Goal: Task Accomplishment & Management: Manage account settings

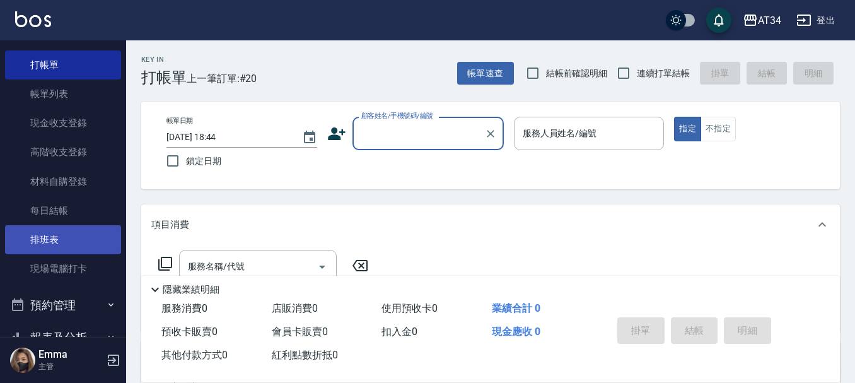
scroll to position [63, 0]
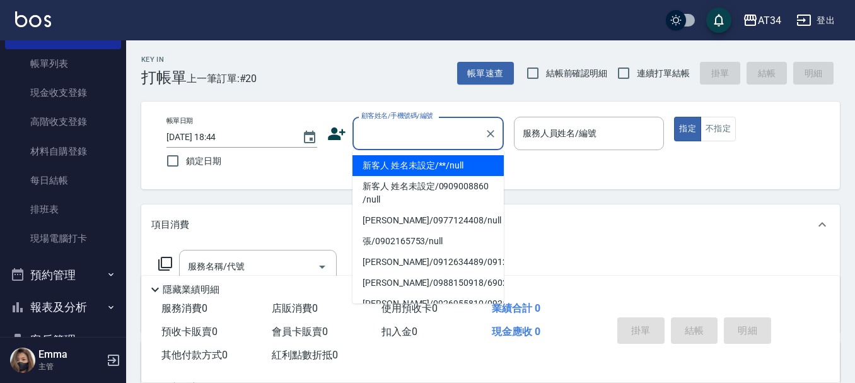
paste input "[PERSON_NAME]"
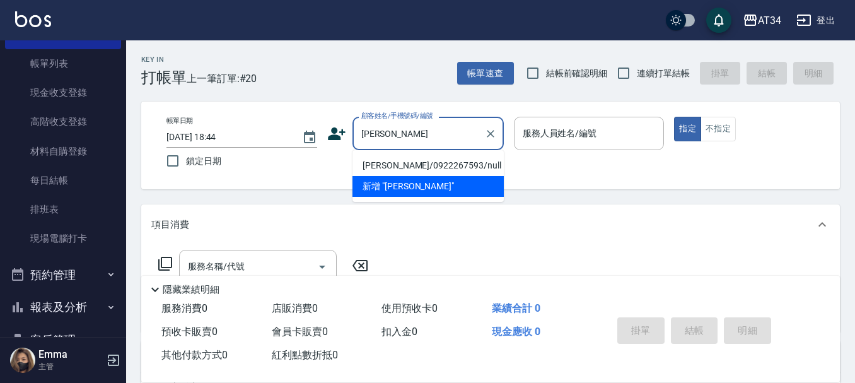
click at [410, 162] on li "[PERSON_NAME]/0922267593/null" at bounding box center [428, 165] width 151 height 21
type input "林淑蓮/0922267593/null"
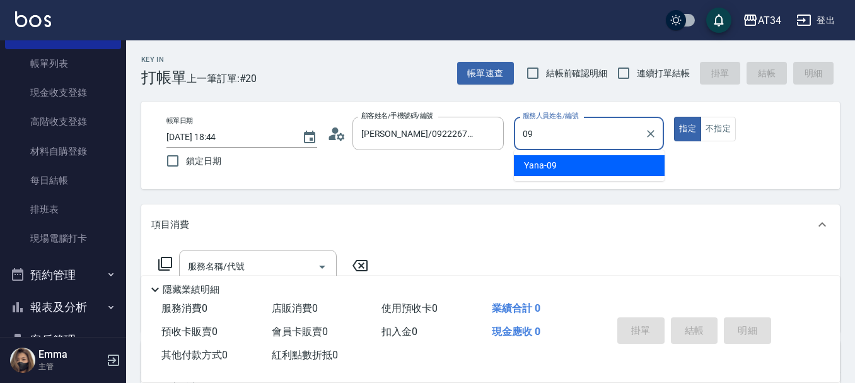
type input "Yana-09"
type button "true"
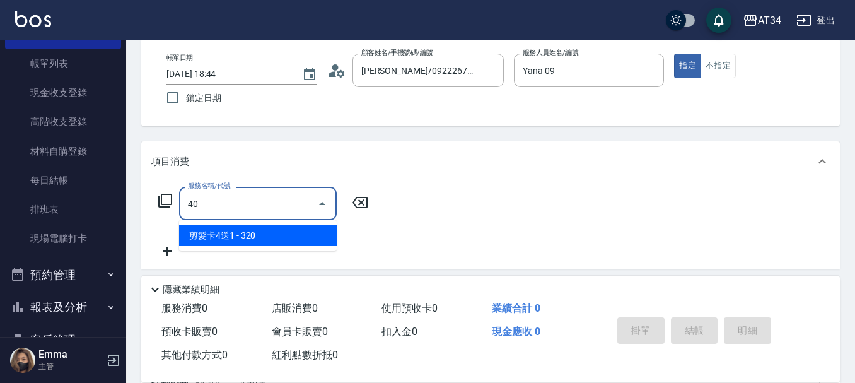
type input "401"
type input "20"
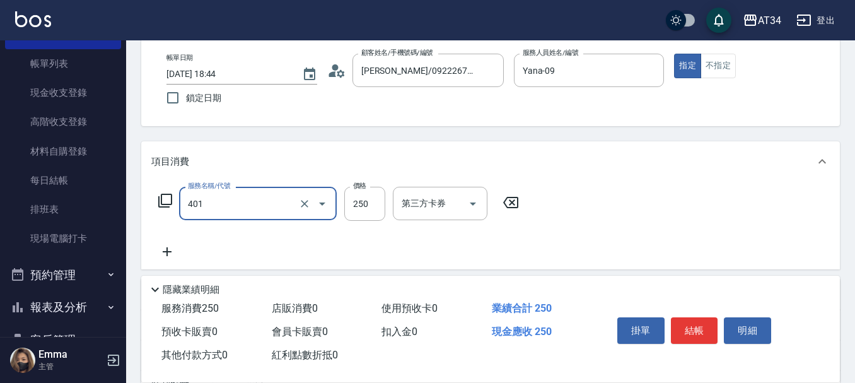
type input "剪髮(401)"
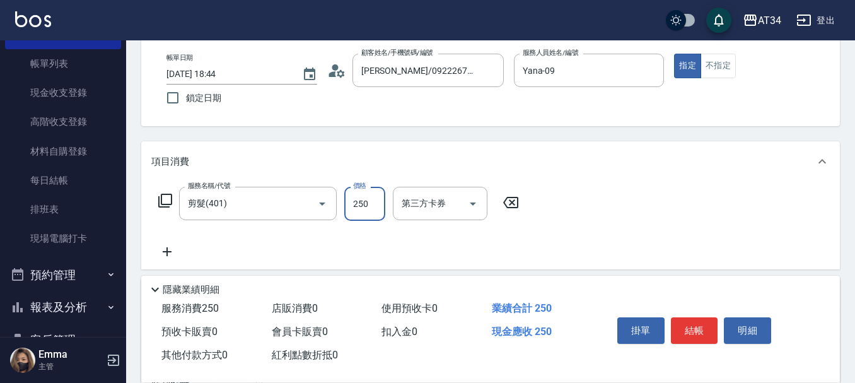
type input "2"
type input "0"
type input "20"
type input "200"
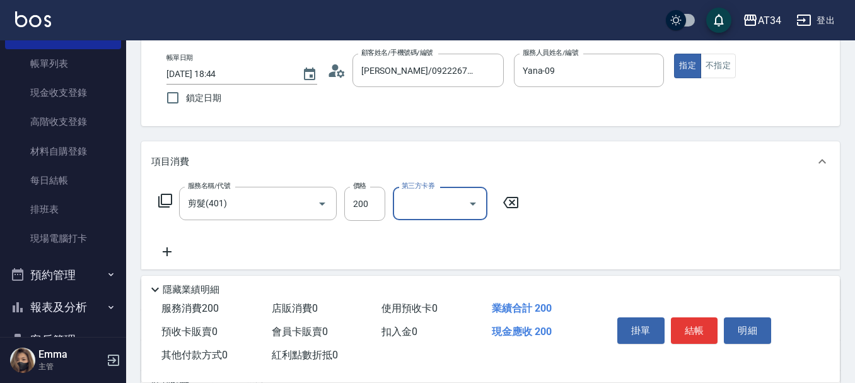
click at [678, 324] on button "結帳" at bounding box center [694, 330] width 47 height 26
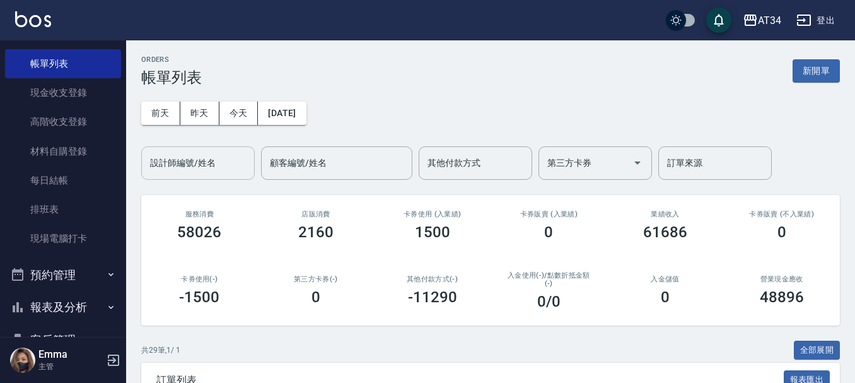
click at [175, 169] on div "設計師編號/姓名 設計師編號/姓名" at bounding box center [198, 162] width 114 height 33
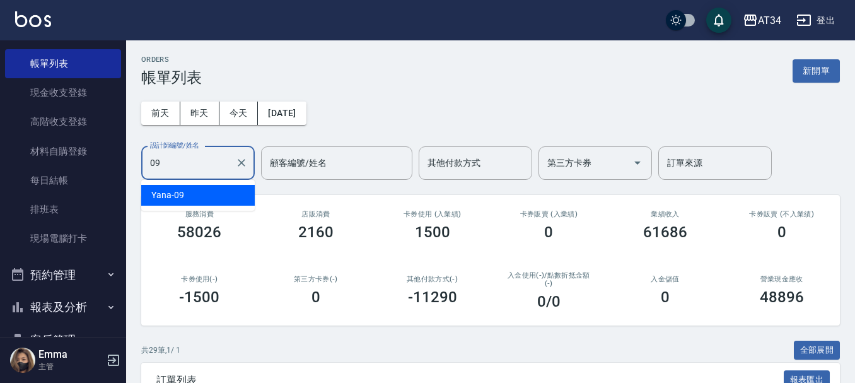
type input "Yana-09"
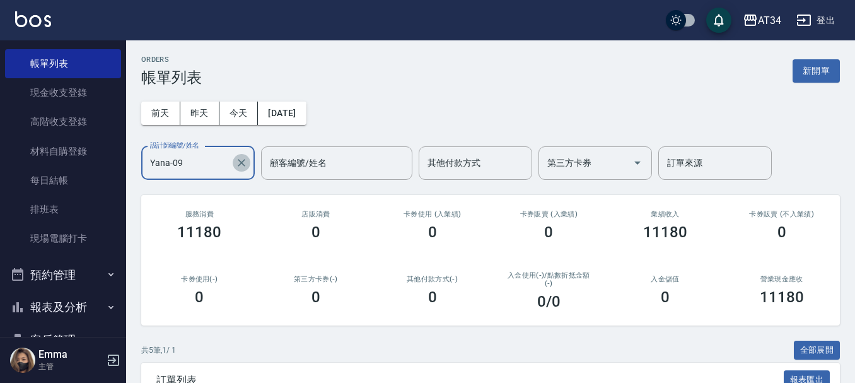
click at [235, 163] on button "Clear" at bounding box center [242, 163] width 18 height 18
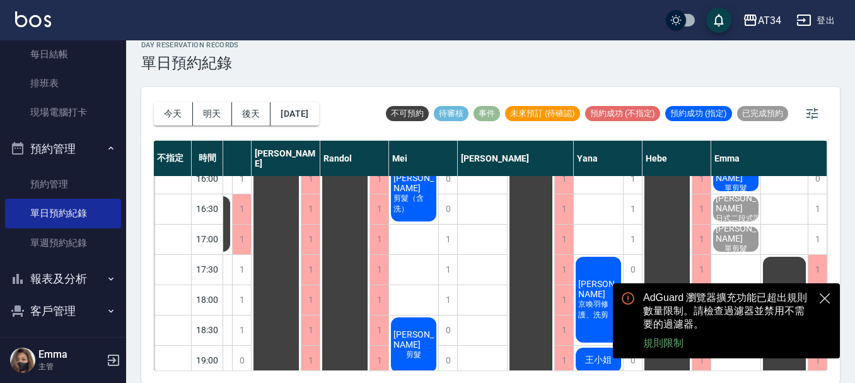
click at [589, 291] on span "李其蓁" at bounding box center [598, 289] width 45 height 20
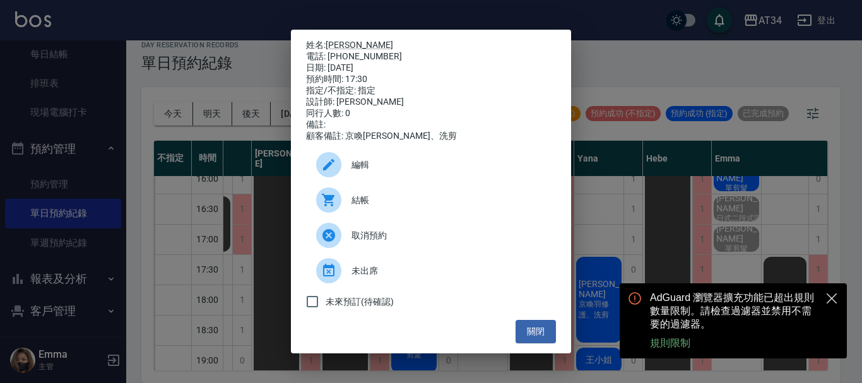
click at [623, 264] on div "姓名: 李其蓁 電話: 0911280946 日期: 2025/09/19 預約時間: 17:30 指定/不指定: 指定 設計師: Yana 同行人數: 0 …" at bounding box center [431, 191] width 862 height 383
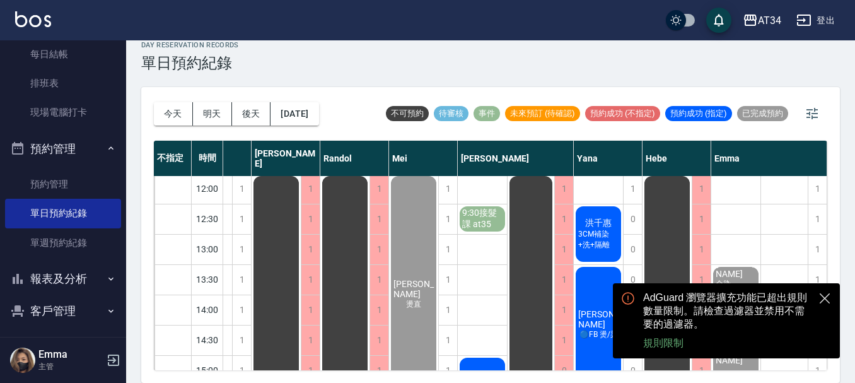
scroll to position [0, 303]
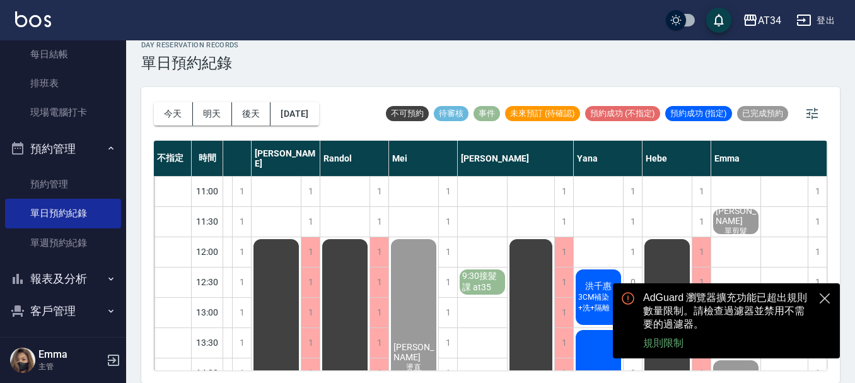
click at [599, 297] on span "3CM補染+洗+隔離" at bounding box center [598, 302] width 45 height 21
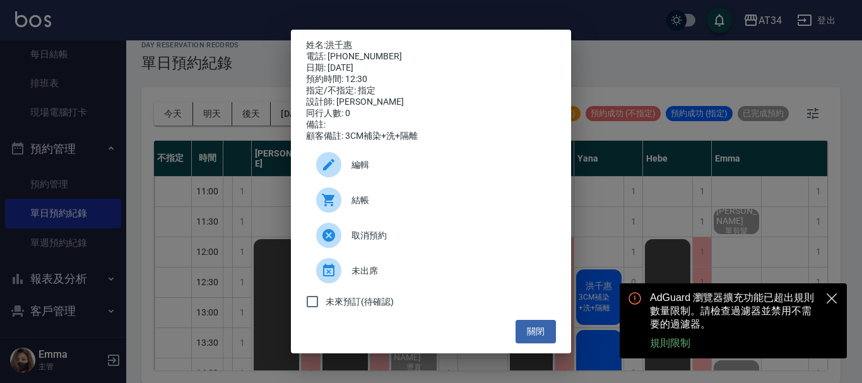
click at [308, 196] on div "結帳" at bounding box center [431, 199] width 250 height 35
click at [539, 341] on button "關閉" at bounding box center [535, 331] width 40 height 23
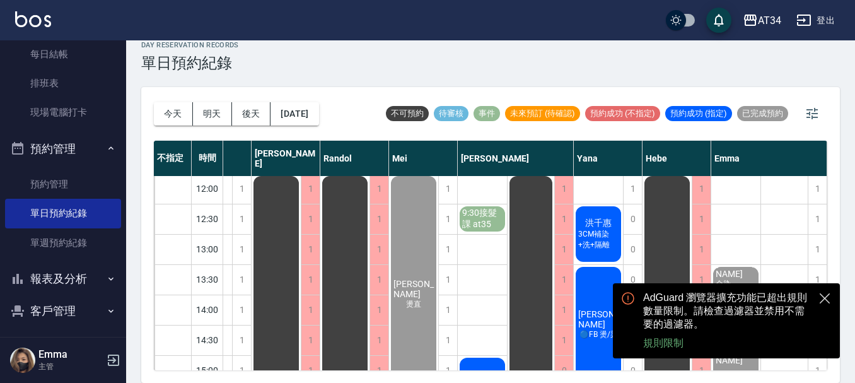
scroll to position [126, 303]
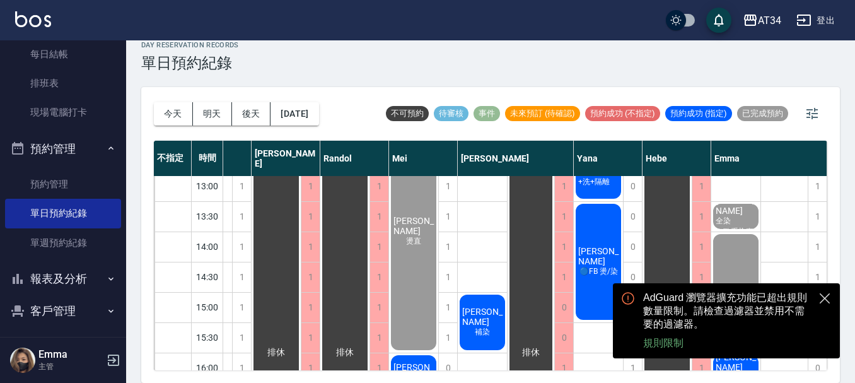
click at [826, 296] on button "close" at bounding box center [825, 298] width 15 height 15
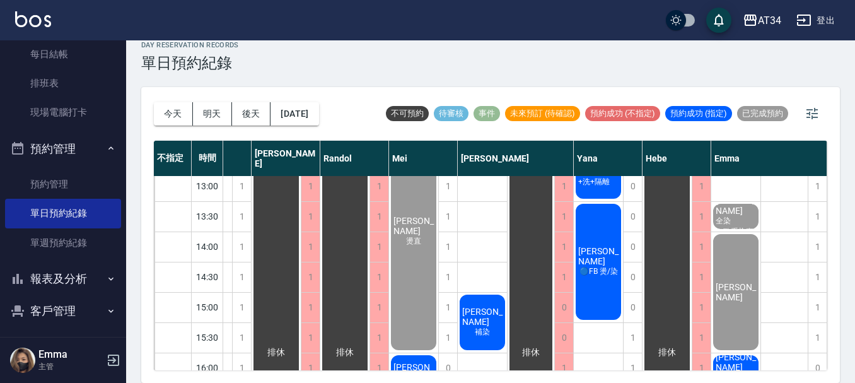
click at [619, 294] on div "陳s 🔵FB 燙/染" at bounding box center [598, 262] width 49 height 120
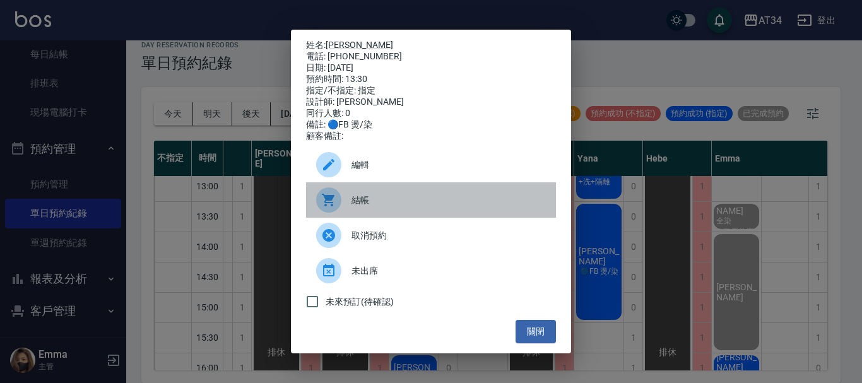
click at [343, 209] on div at bounding box center [333, 199] width 35 height 25
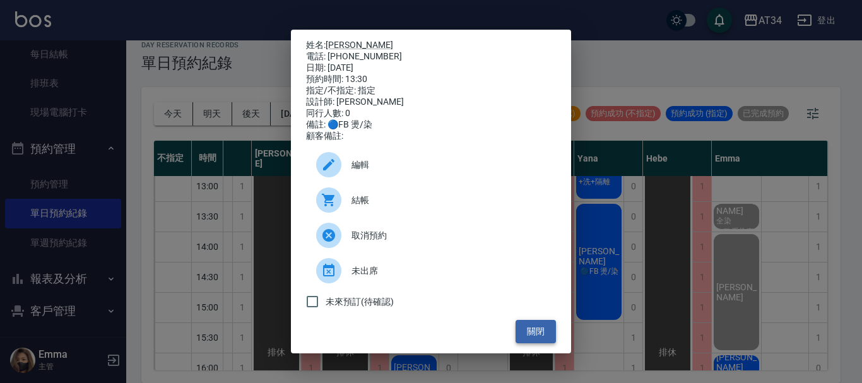
click at [529, 339] on button "關閉" at bounding box center [535, 331] width 40 height 23
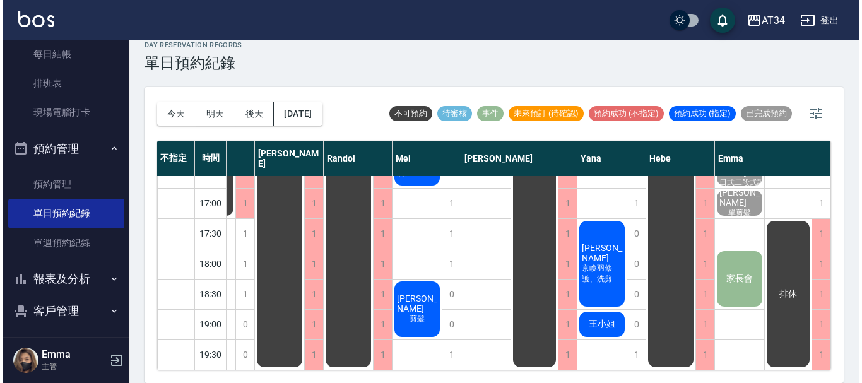
scroll to position [361, 303]
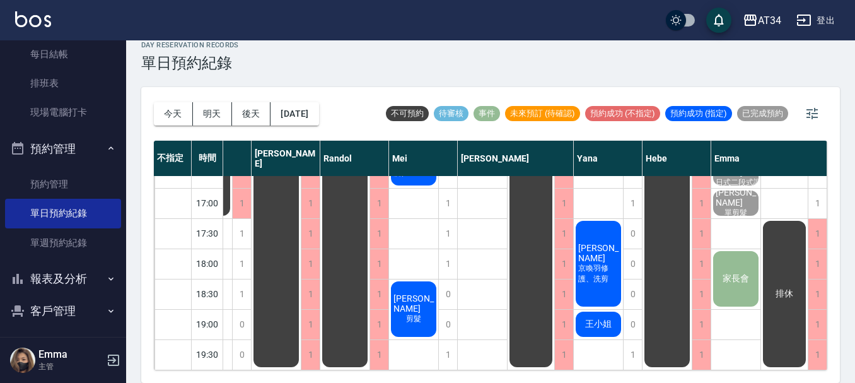
click at [606, 274] on div "李其蓁 京喚羽修護、洗剪" at bounding box center [598, 264] width 49 height 90
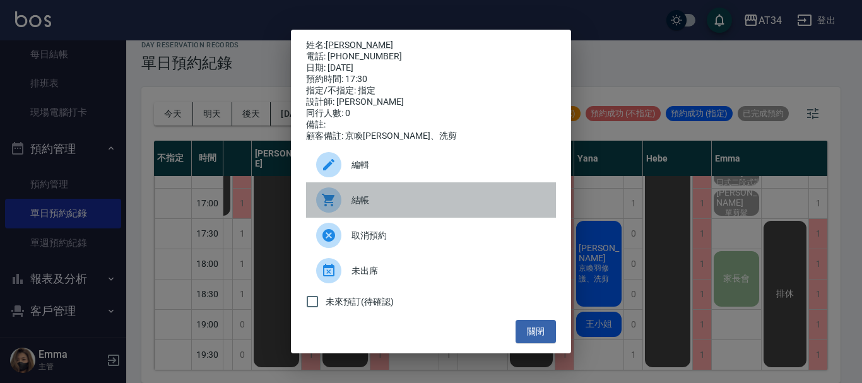
click at [363, 207] on span "結帳" at bounding box center [448, 200] width 194 height 13
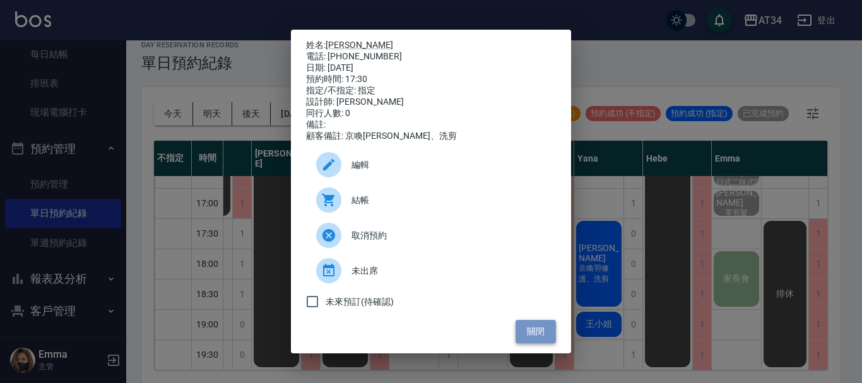
click at [550, 336] on button "關閉" at bounding box center [535, 331] width 40 height 23
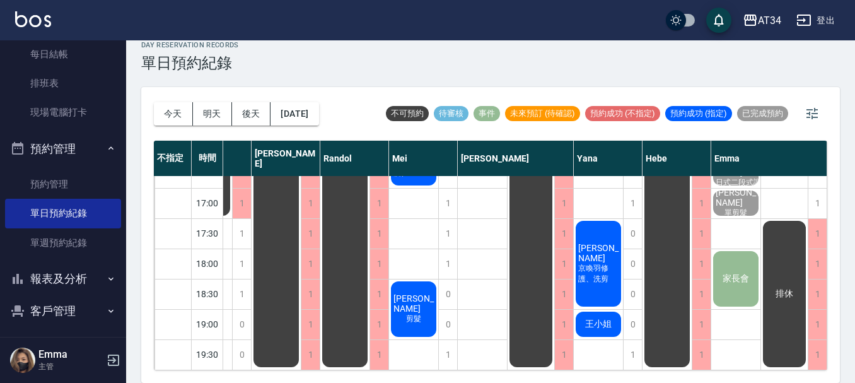
click at [601, 319] on span "王小姐" at bounding box center [599, 324] width 32 height 11
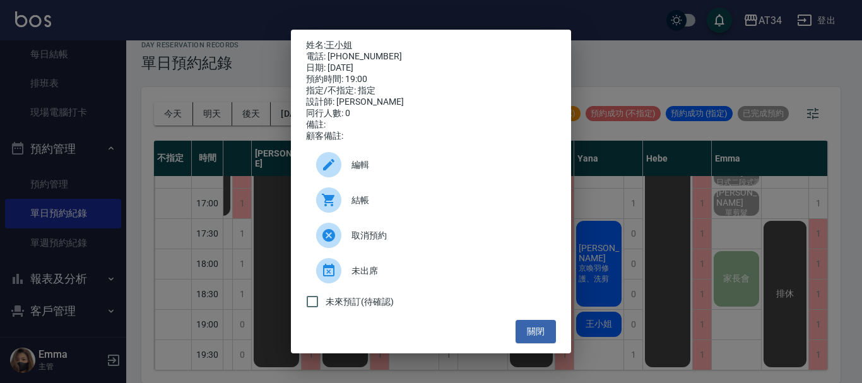
click at [364, 207] on span "結帳" at bounding box center [448, 200] width 194 height 13
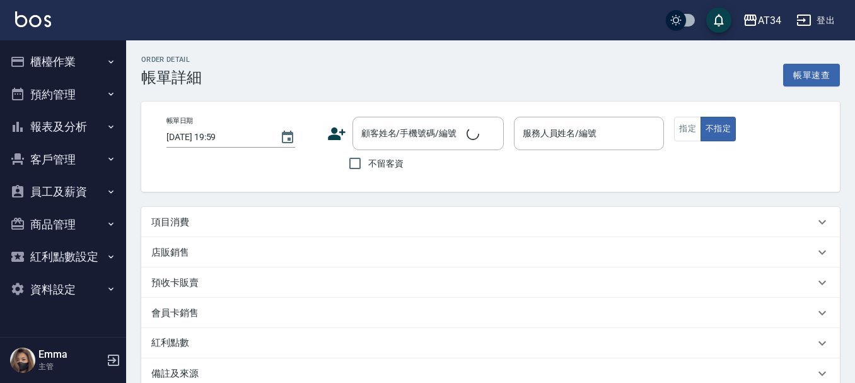
click at [279, 225] on div "項目消費" at bounding box center [483, 222] width 664 height 13
type input "2025/09/19 12:30"
type input "Yana-09"
type input "設計師個人line@"
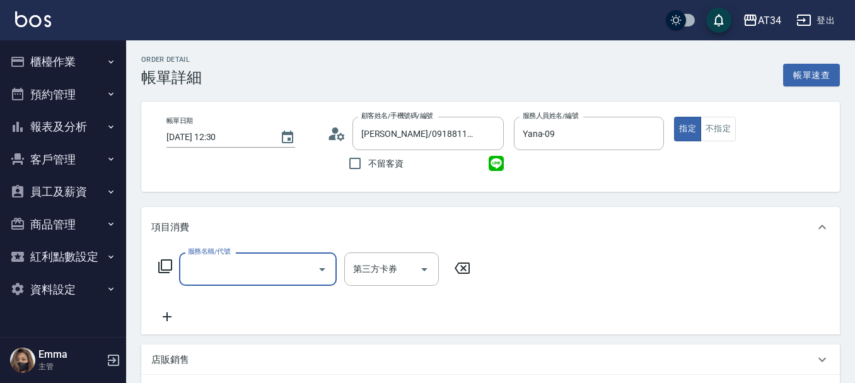
type input "洪千惠/0918811551/"
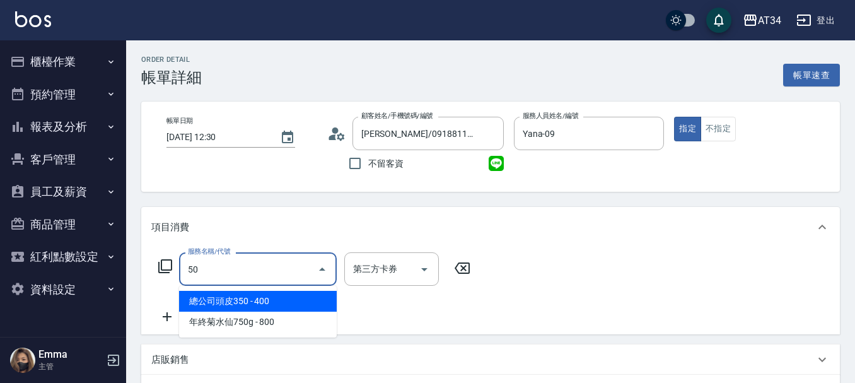
type input "503"
type input "90"
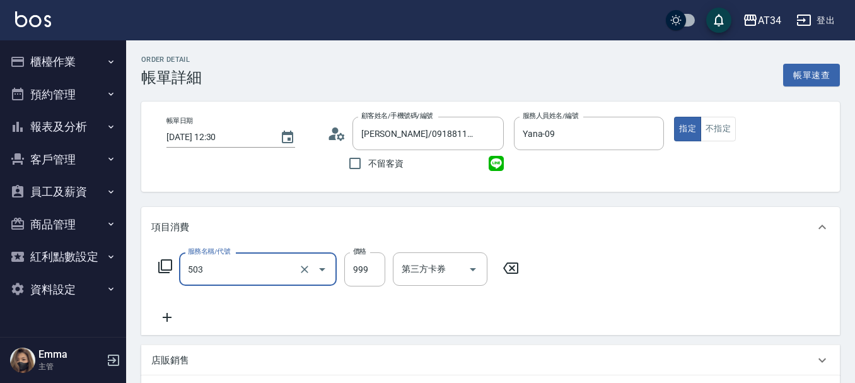
type input "局部髮(503)"
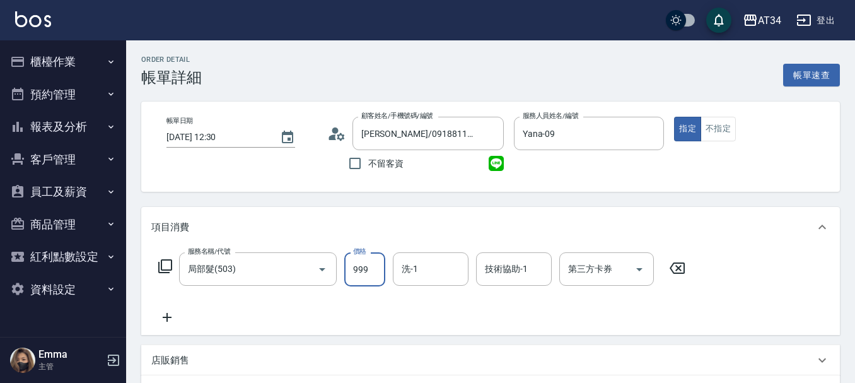
type input "0"
type input "13"
type input "10"
type input "130"
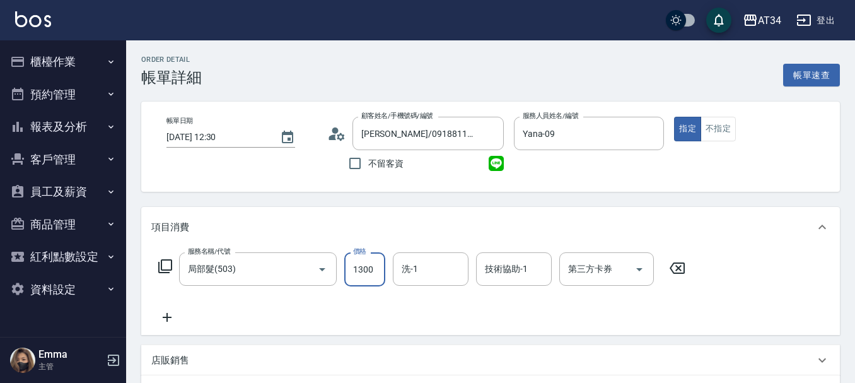
type input "1300"
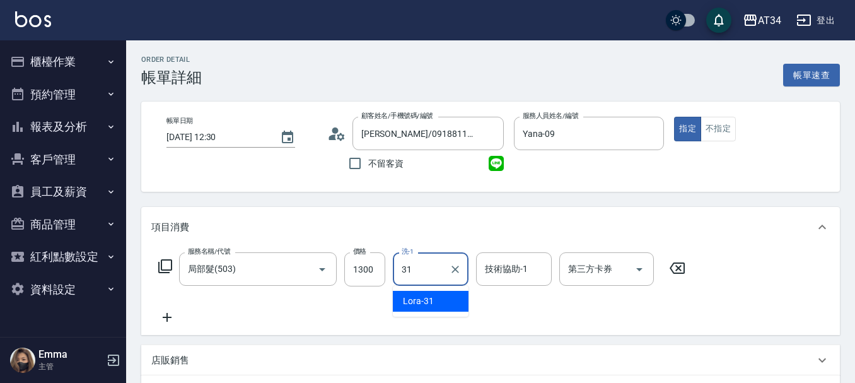
type input "3"
type input "賴佑潔-22"
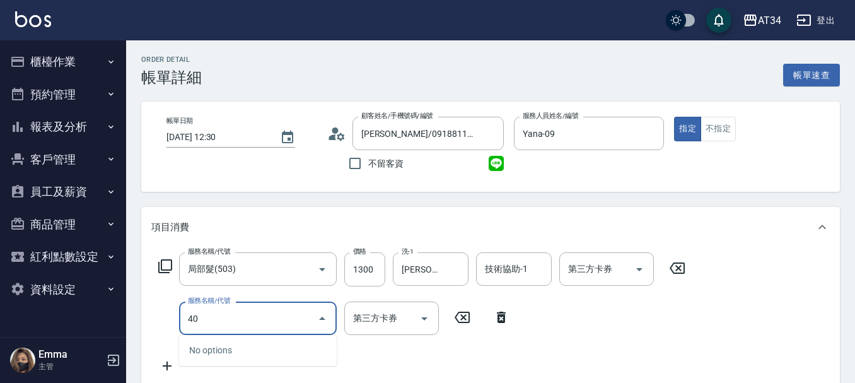
type input "401"
type input "150"
type input "剪髮(401)"
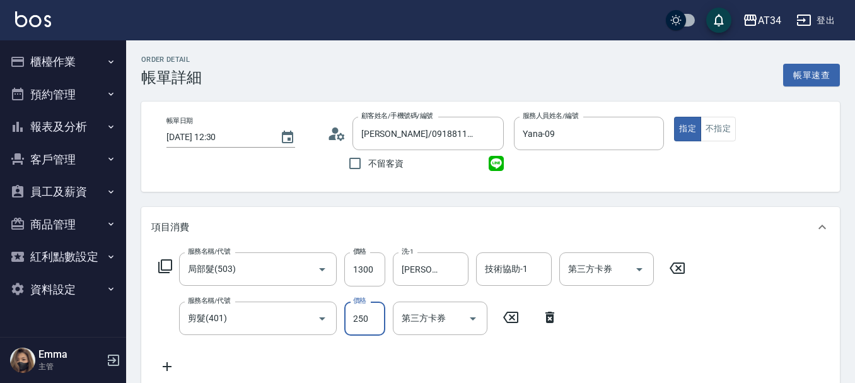
type input "130"
type input "30"
type input "160"
type input "300"
click at [377, 262] on input "1300" at bounding box center [364, 269] width 41 height 34
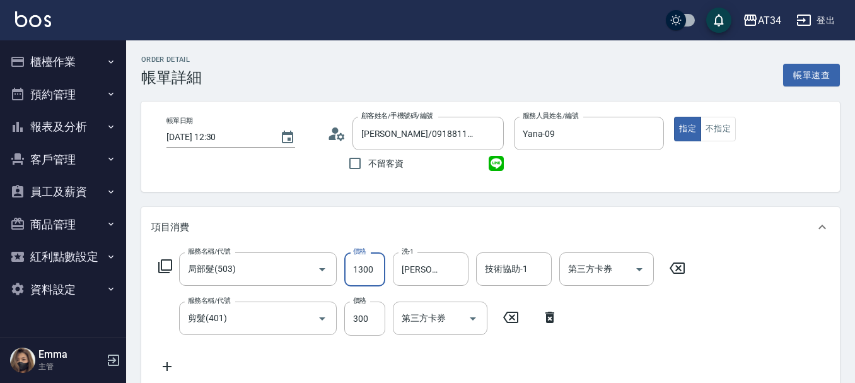
type input "30"
type input "16"
type input "40"
type input "160"
type input "190"
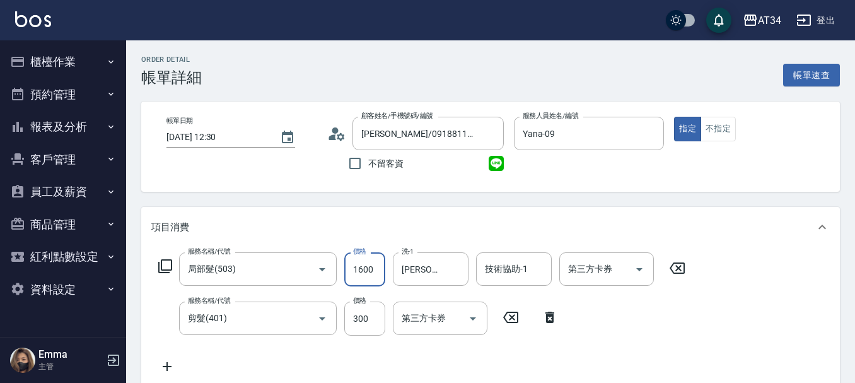
type input "1600"
click at [505, 209] on div "項目消費" at bounding box center [490, 227] width 699 height 40
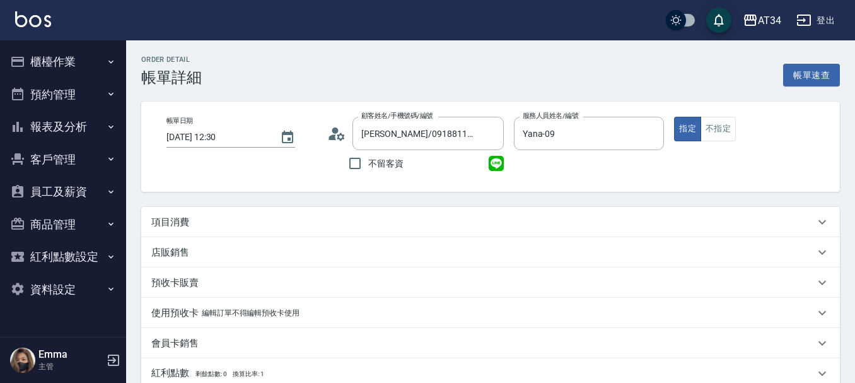
click at [493, 225] on div "項目消費" at bounding box center [483, 222] width 664 height 13
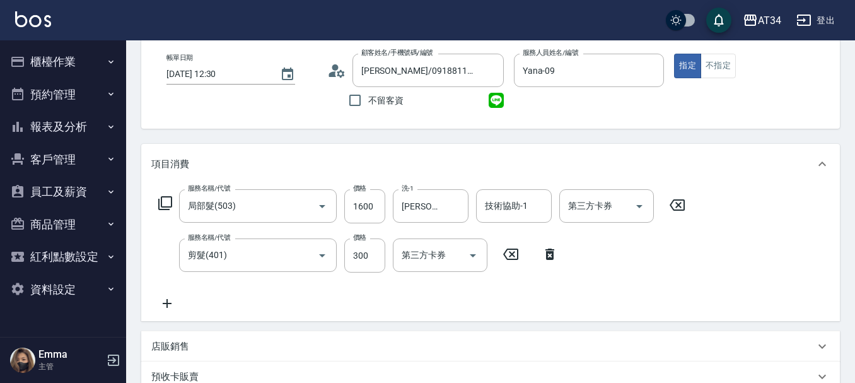
scroll to position [126, 0]
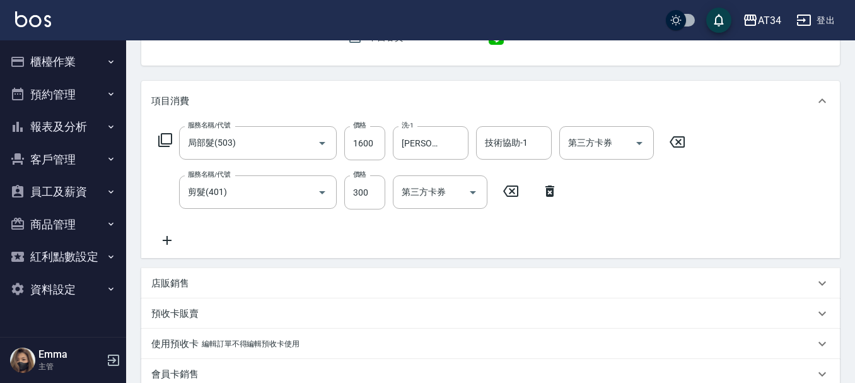
click at [183, 286] on p "店販銷售" at bounding box center [170, 283] width 38 height 13
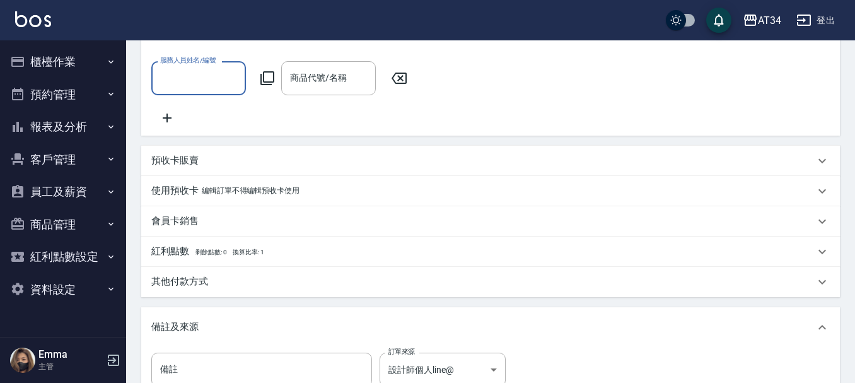
scroll to position [553, 0]
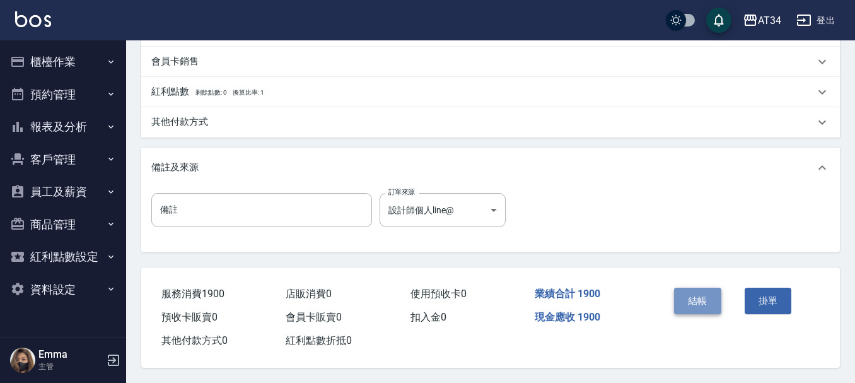
click at [716, 300] on button "結帳" at bounding box center [697, 301] width 47 height 26
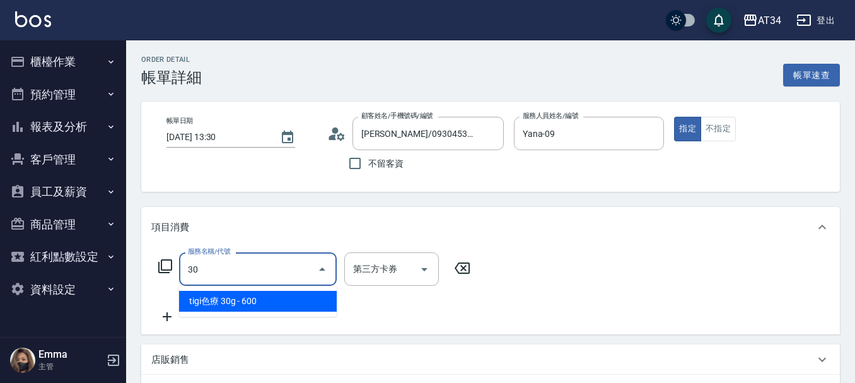
type input "301"
type input "150"
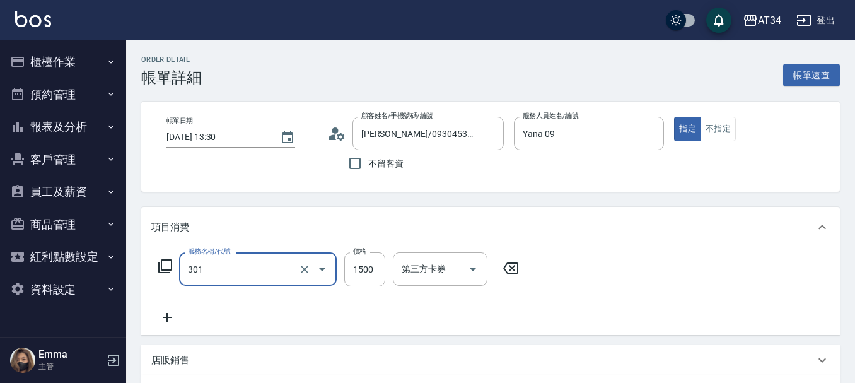
type input "燙髮(301)"
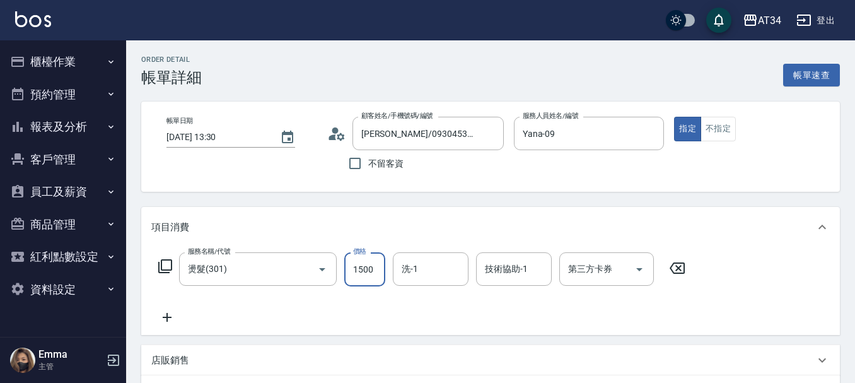
type input "0"
type input "25"
type input "20"
type input "250"
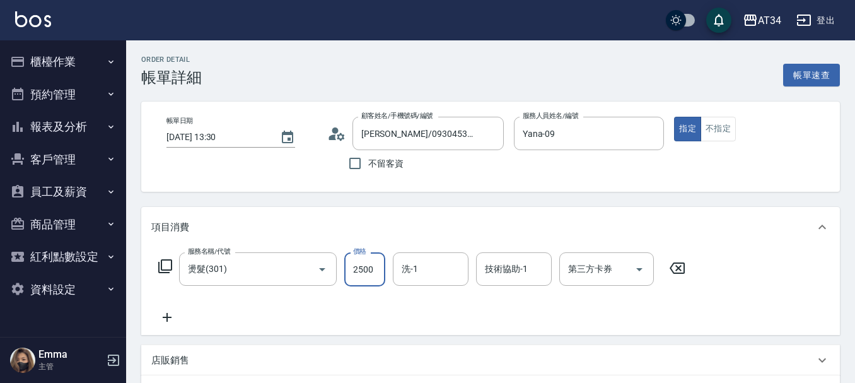
type input "2500"
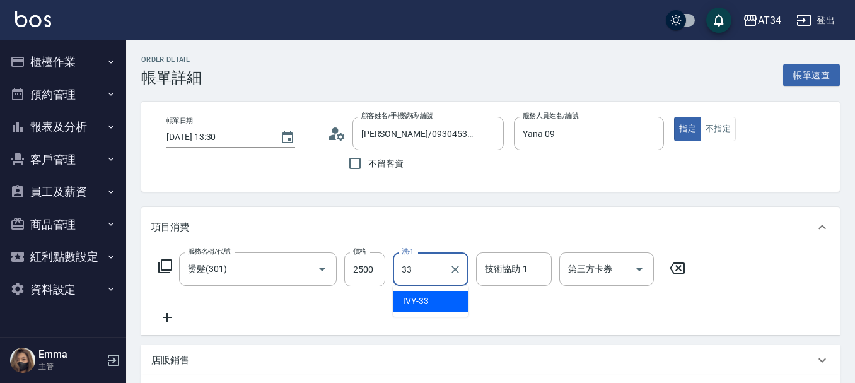
type input "IVY-33"
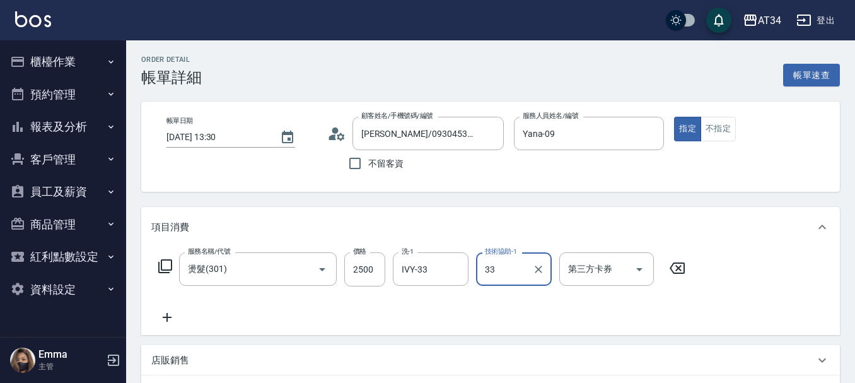
type input "IVY-33"
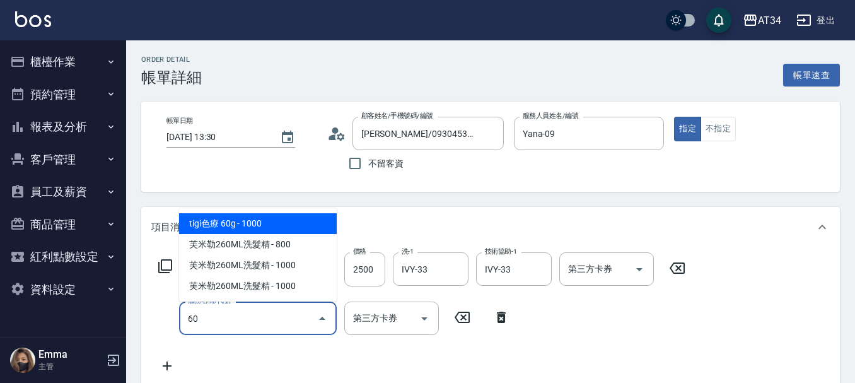
type input "602"
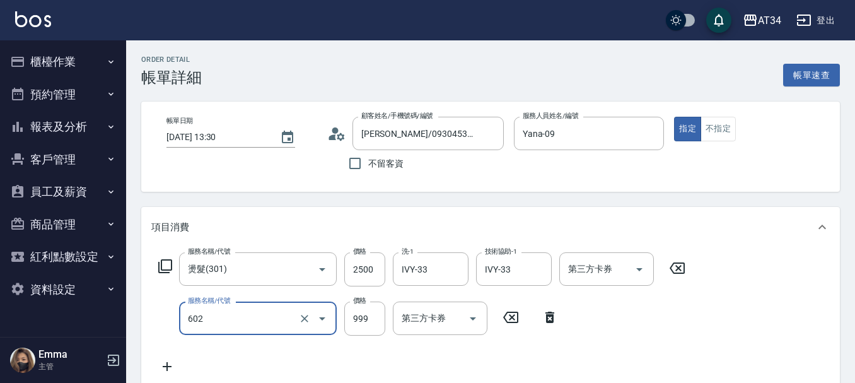
type input "340"
type input "自備鉑金(602)"
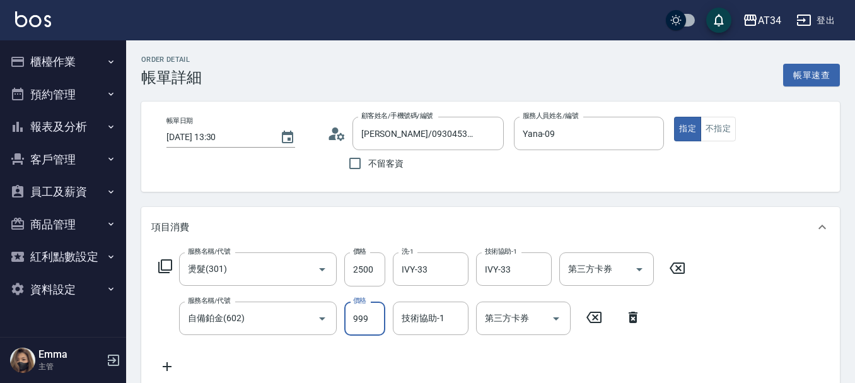
type input "250"
type input "15"
type input "260"
type input "153"
type input "400"
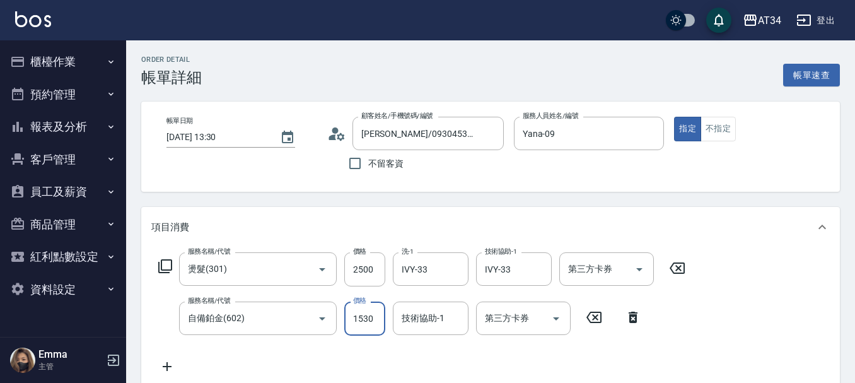
type input "1530"
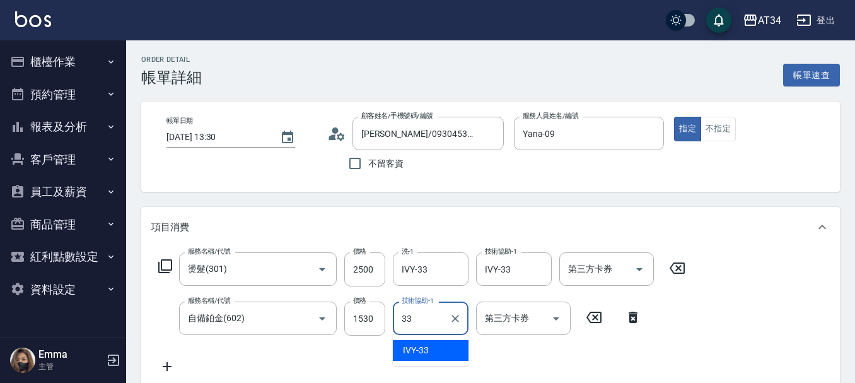
type input "IVY-33"
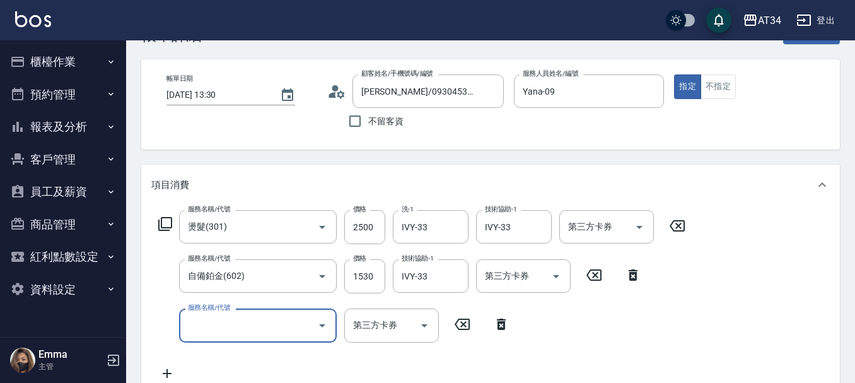
scroll to position [63, 0]
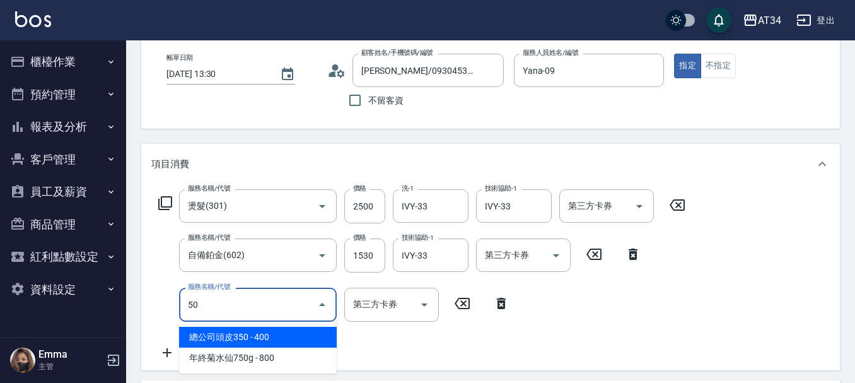
type input "503"
type input "500"
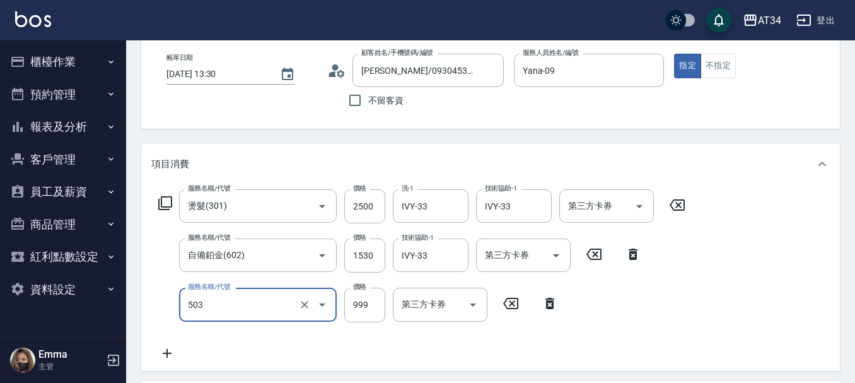
type input "局部髮(503)"
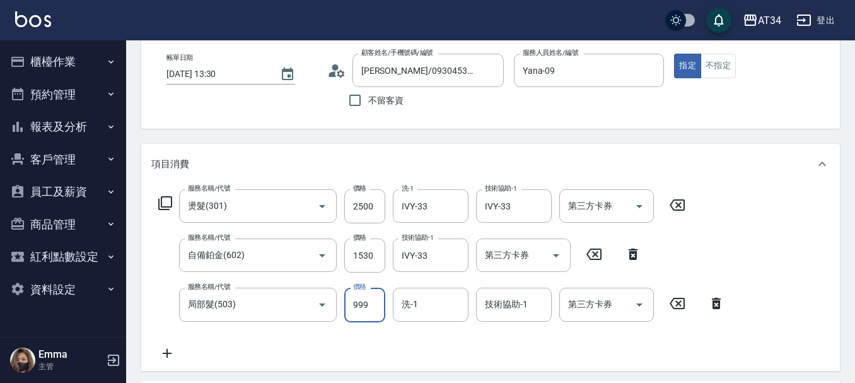
type input "400"
type input "13"
type input "410"
type input "130"
type input "530"
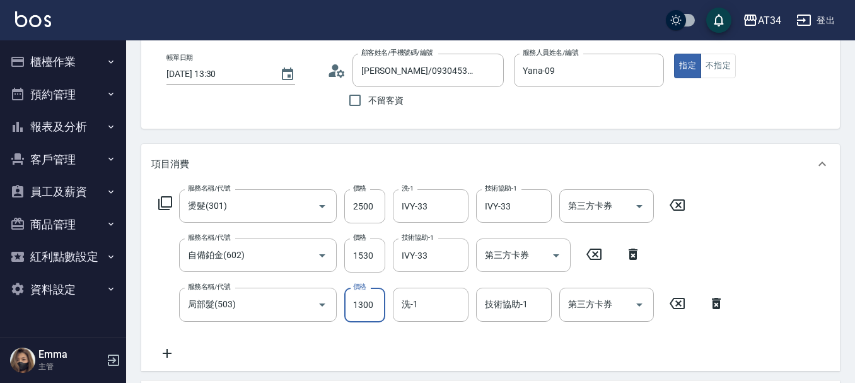
type input "1300"
type input "IVY-33"
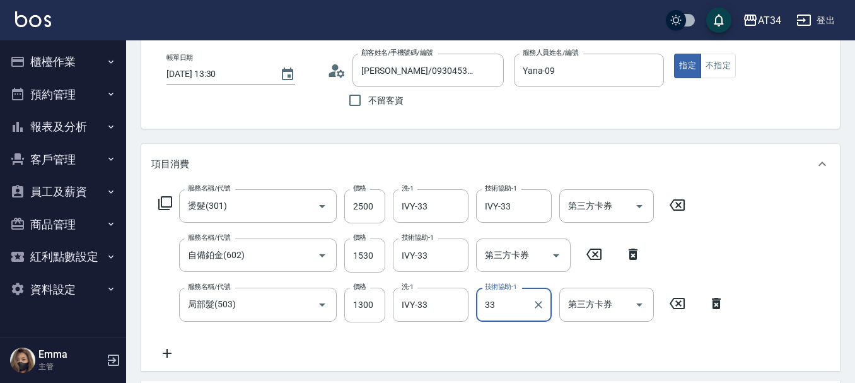
type input "IVY-33"
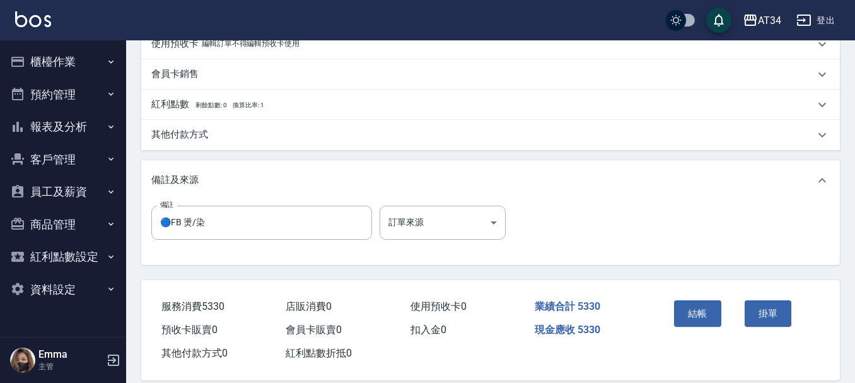
scroll to position [494, 0]
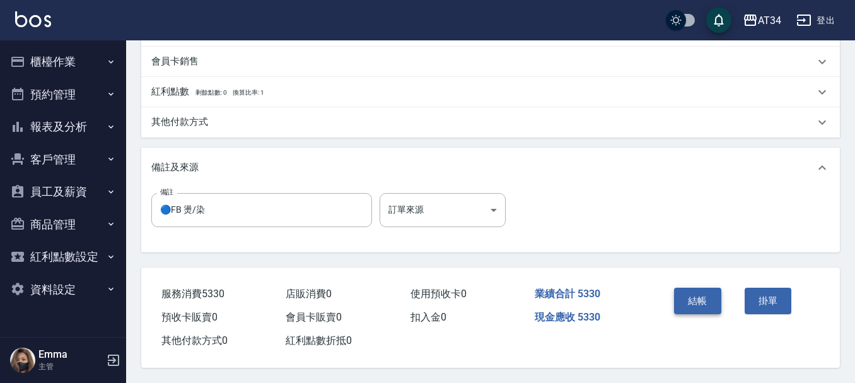
click at [697, 303] on button "結帳" at bounding box center [697, 301] width 47 height 26
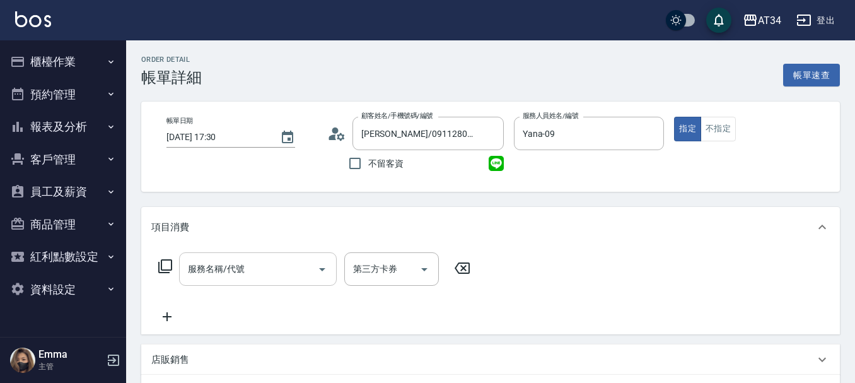
click at [251, 265] on input "服務名稱/代號" at bounding box center [248, 269] width 127 height 22
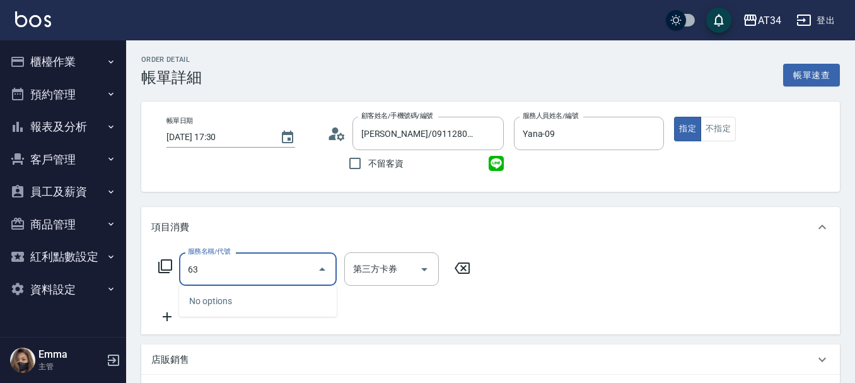
type input "630"
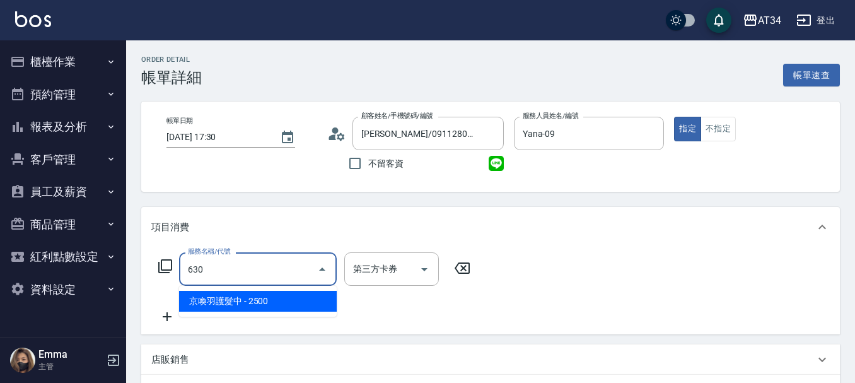
type input "250"
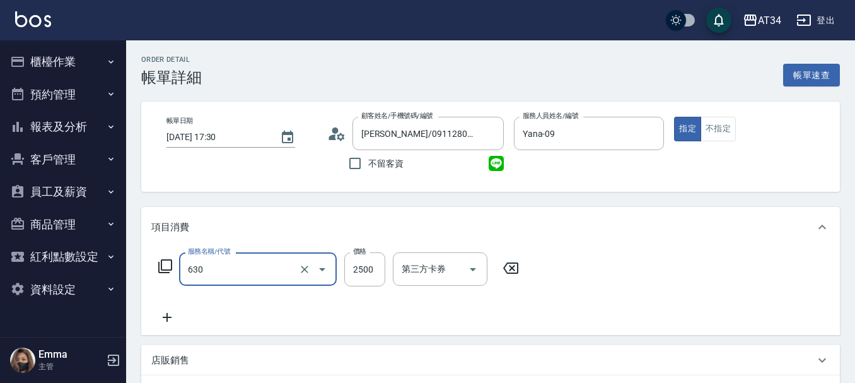
type input "京喚羽護髮中(630)"
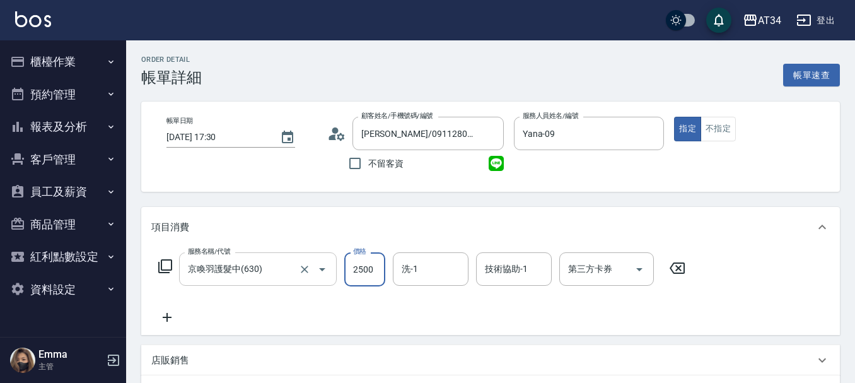
type input "0"
type input "27"
type input "20"
type input "2700"
type input "270"
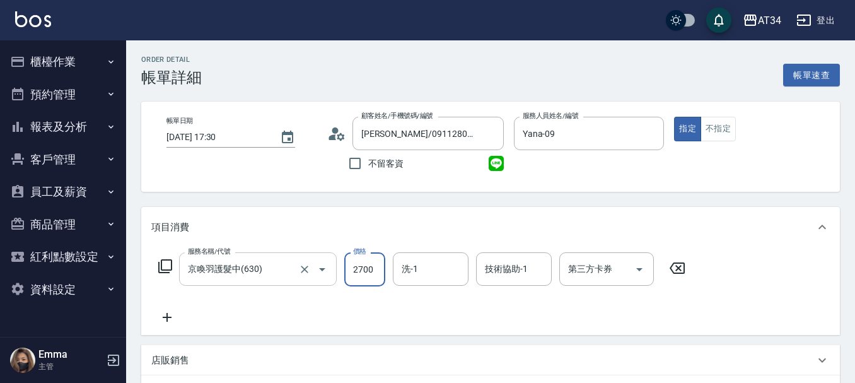
type input "2700"
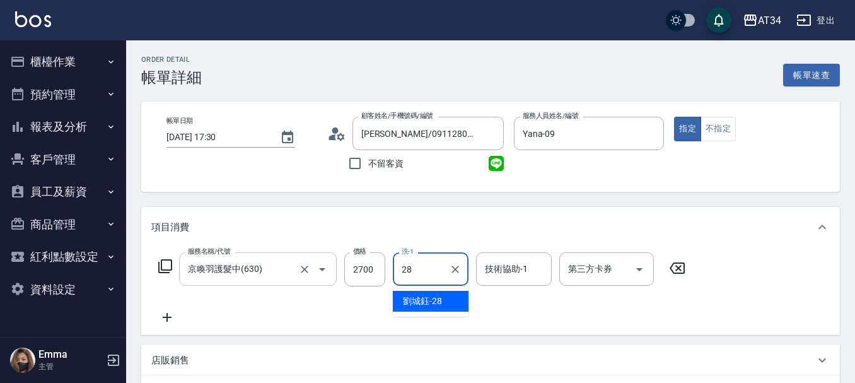
type input "[PERSON_NAME]-28"
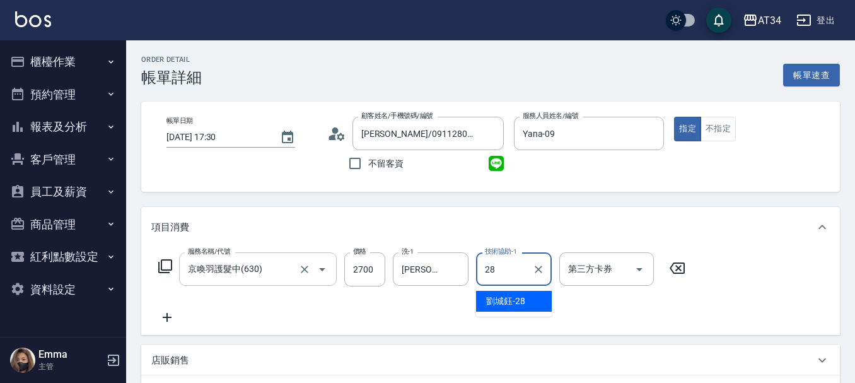
type input "[PERSON_NAME]-28"
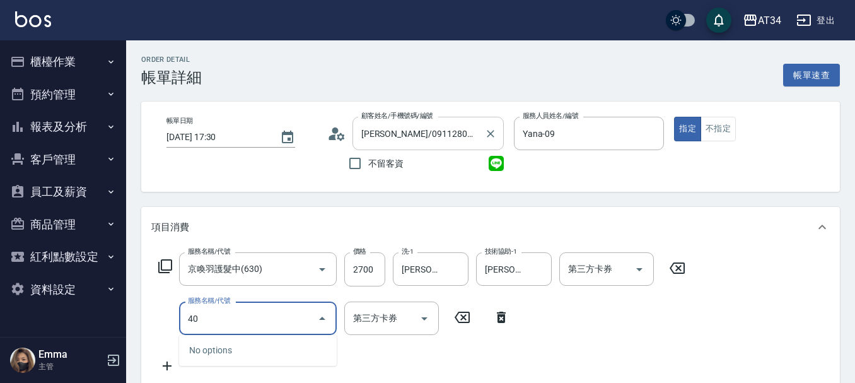
type input "401"
type input "290"
type input "剪髮(401)"
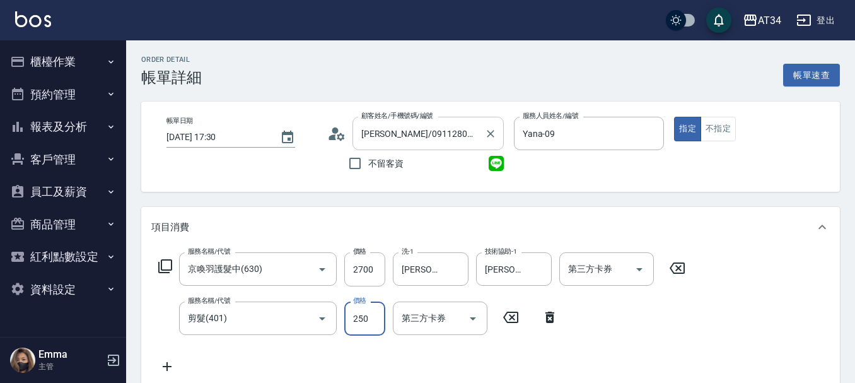
type input "270"
type input "330"
type input "600"
type input "330"
type input "270"
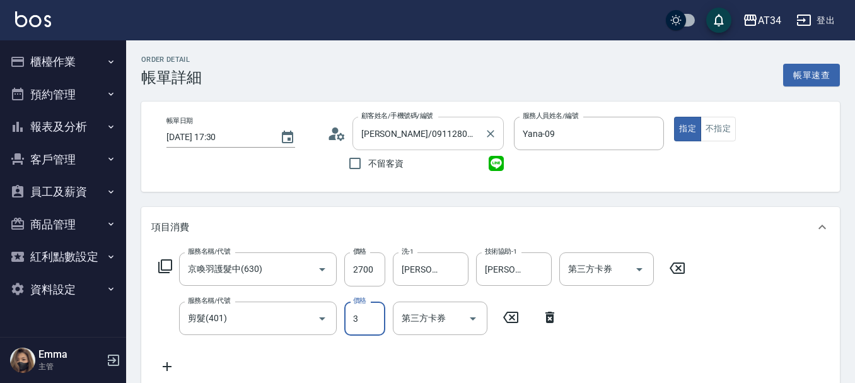
type input "30"
type input "300"
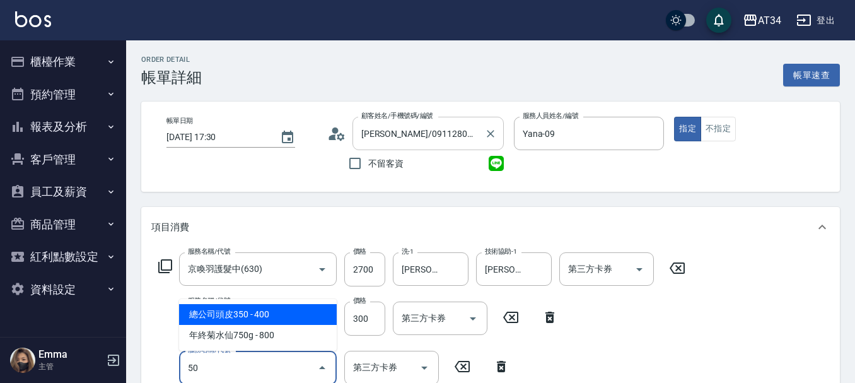
type input "5"
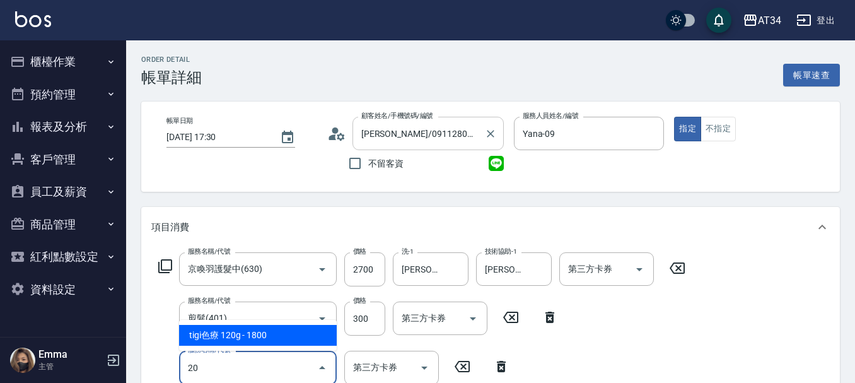
type input "203"
type input "330"
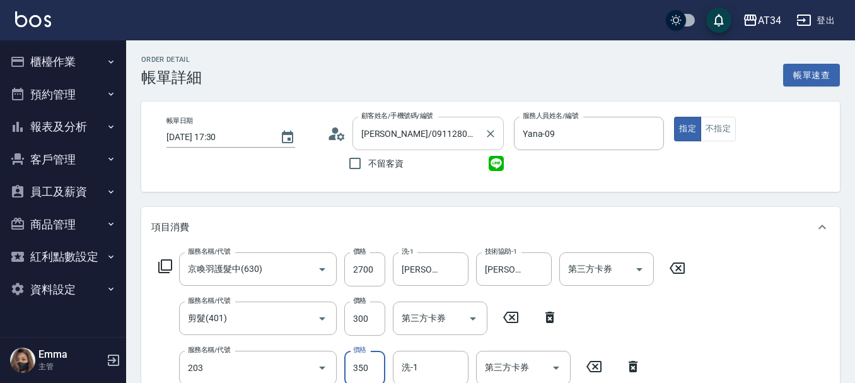
type input "健康洗髮(203)"
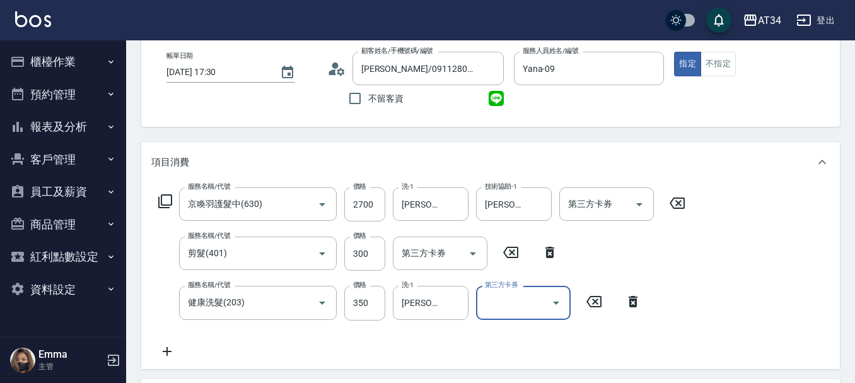
scroll to position [66, 0]
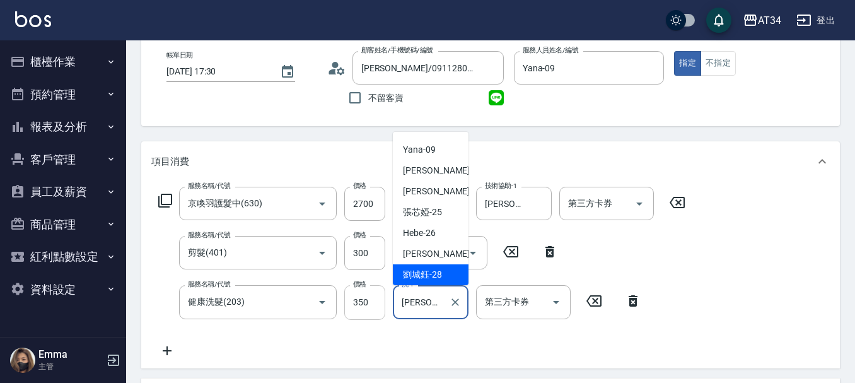
drag, startPoint x: 444, startPoint y: 308, endPoint x: 370, endPoint y: 295, distance: 75.0
click at [370, 295] on div "服務名稱/代號 健康洗髮(203) 服務名稱/代號 價格 350 價格 洗-1 [PERSON_NAME]-28 洗-1 第三方卡券 第三方卡券" at bounding box center [400, 302] width 498 height 34
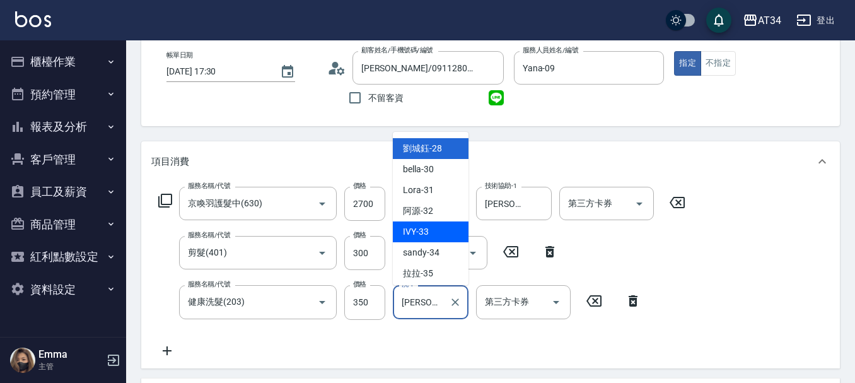
click at [430, 236] on div "IVY -33" at bounding box center [431, 231] width 76 height 21
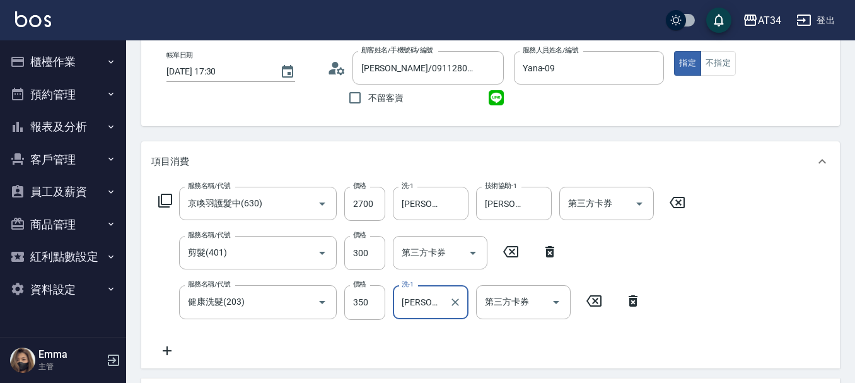
type input "IVY-33"
click at [404, 341] on div "服務名稱/代號 京喚羽護髮中(630) 服務名稱/代號 價格 2700 價格 洗-1 劉城鈺-28 洗-1 技術協助-1 劉城鈺-28 技術協助-1 第三方卡…" at bounding box center [422, 272] width 542 height 171
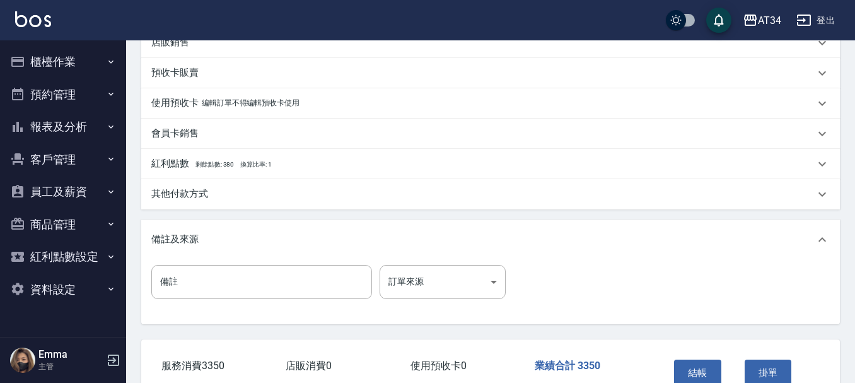
scroll to position [494, 0]
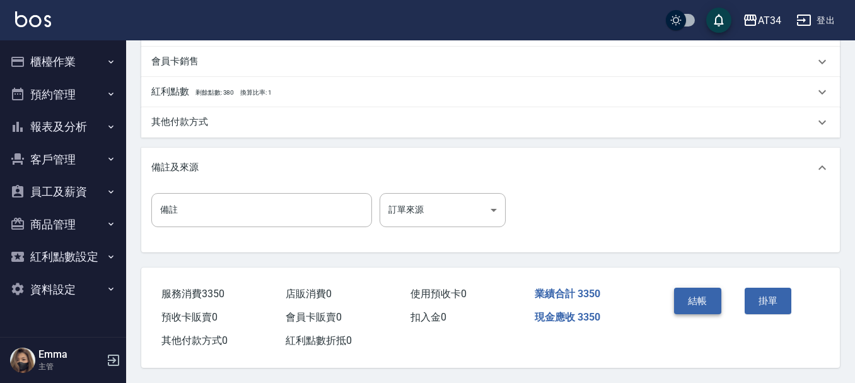
click at [695, 292] on button "結帳" at bounding box center [697, 301] width 47 height 26
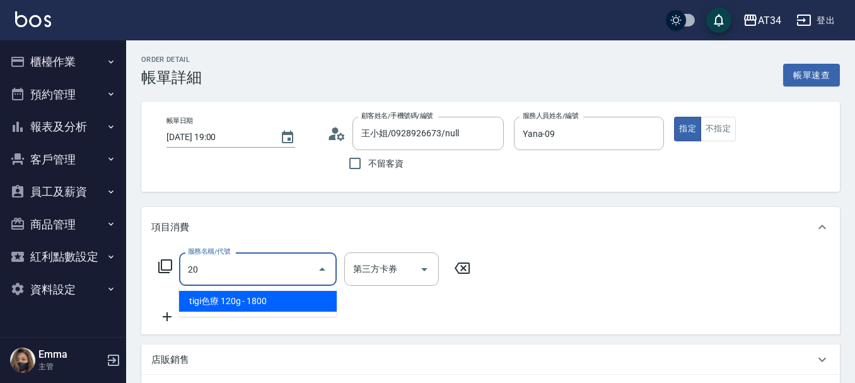
type input "201"
type input "30"
type input "洗髮(201)"
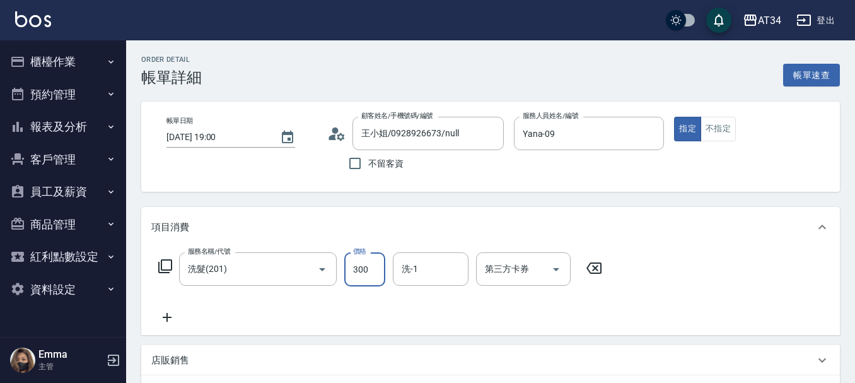
type input "0"
type input "400"
type input "40"
type input "400"
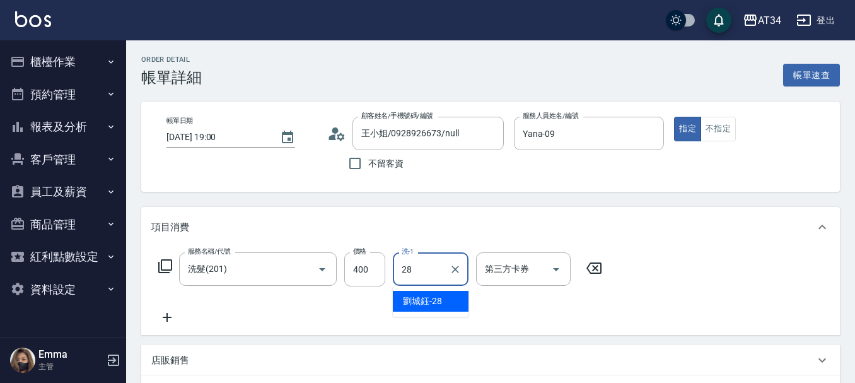
type input "劉城鈺-28"
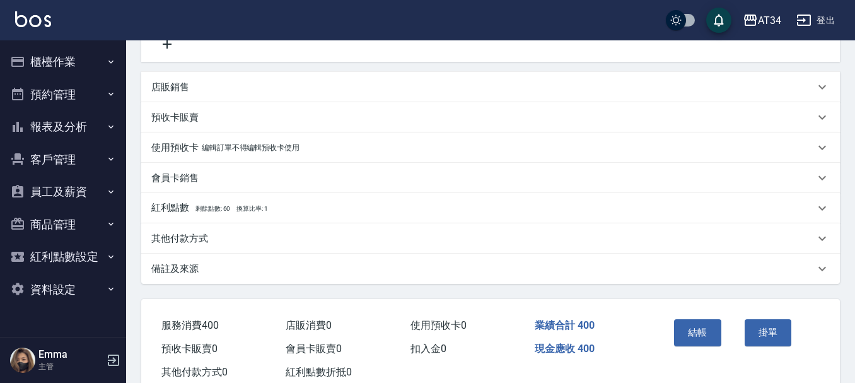
scroll to position [310, 0]
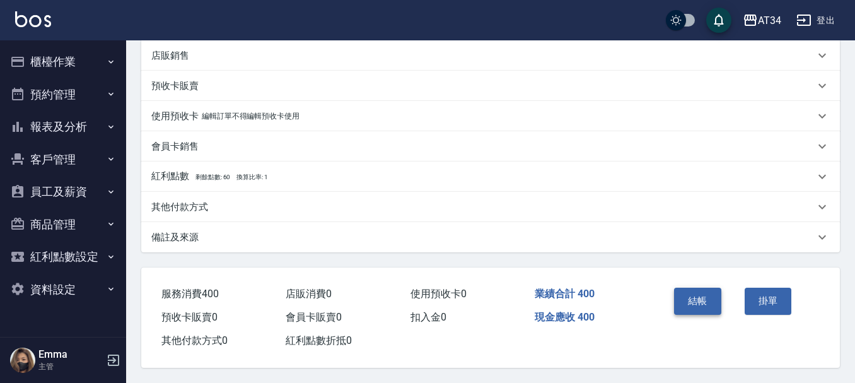
click at [706, 294] on button "結帳" at bounding box center [697, 301] width 47 height 26
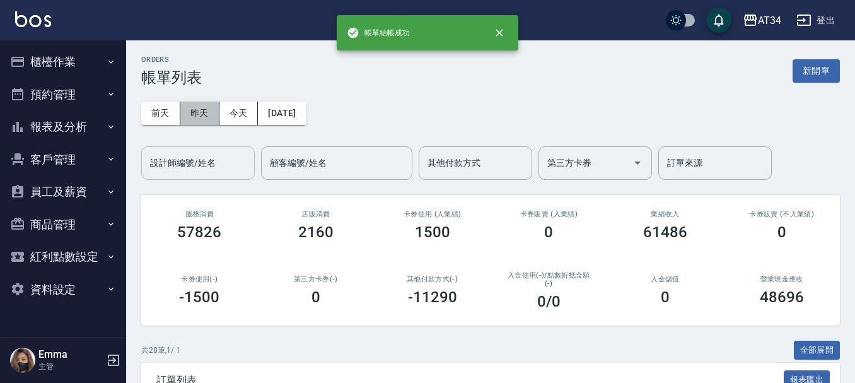
click at [180, 112] on button "昨天" at bounding box center [199, 113] width 39 height 23
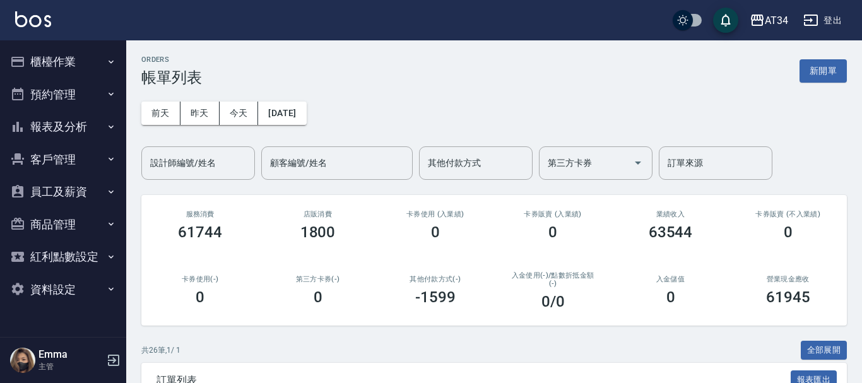
click at [248, 100] on div "前天 昨天 今天 2025/09/18 設計師編號/姓名 設計師編號/姓名 顧客編號/姓名 顧客編號/姓名 其他付款方式 其他付款方式 第三方卡券 第三方卡券…" at bounding box center [493, 132] width 705 height 93
click at [215, 157] on input "設計師編號/姓名" at bounding box center [198, 163] width 102 height 22
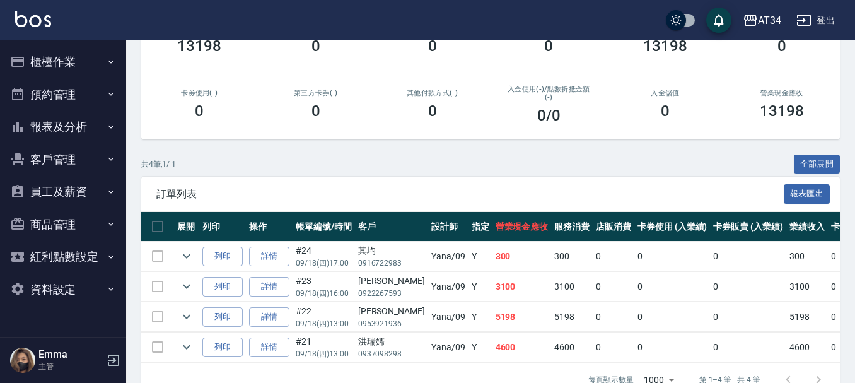
scroll to position [189, 0]
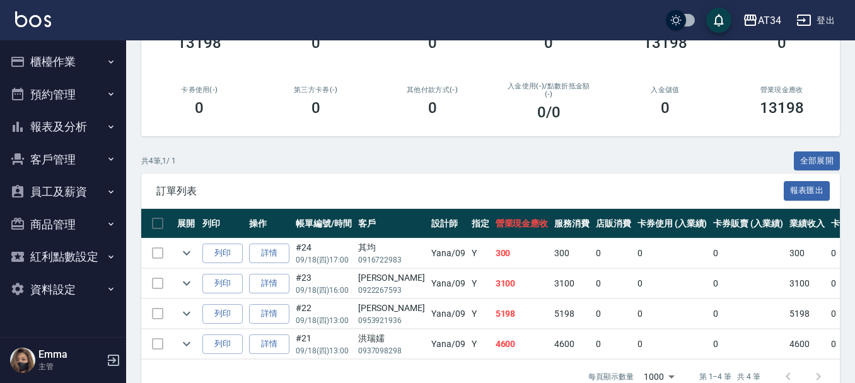
type input "Yana-09"
drag, startPoint x: 358, startPoint y: 277, endPoint x: 404, endPoint y: 279, distance: 46.1
click at [404, 279] on tr "列印 詳情 #23 09/18 (四) 16:00 林淑蓮 0922267593 Yana /09 Y 3100 3100 0 0 0 3100 0 0 0 …" at bounding box center [737, 284] width 1192 height 30
click at [370, 278] on div "林淑蓮" at bounding box center [391, 277] width 67 height 13
drag, startPoint x: 394, startPoint y: 278, endPoint x: 346, endPoint y: 278, distance: 47.9
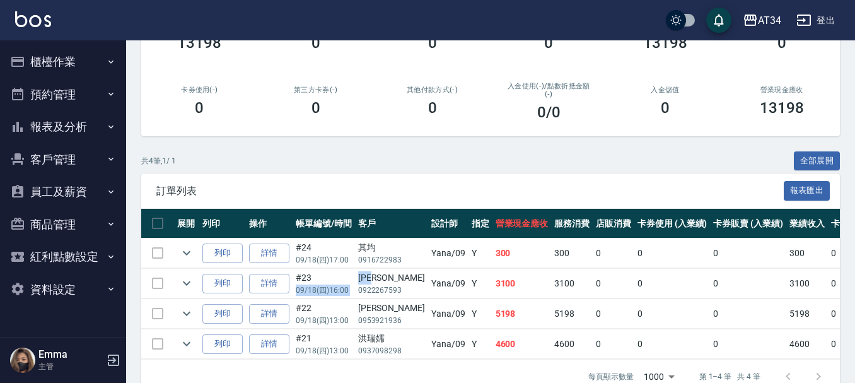
click at [346, 278] on tr "列印 詳情 #23 09/18 (四) 16:00 林淑蓮 0922267593 Yana /09 Y 3100 3100 0 0 0 3100 0 0 0 …" at bounding box center [737, 284] width 1192 height 30
click at [373, 278] on div "林淑蓮" at bounding box center [391, 277] width 67 height 13
click at [381, 278] on div "林淑蓮" at bounding box center [391, 277] width 67 height 13
drag, startPoint x: 381, startPoint y: 278, endPoint x: 372, endPoint y: 279, distance: 9.5
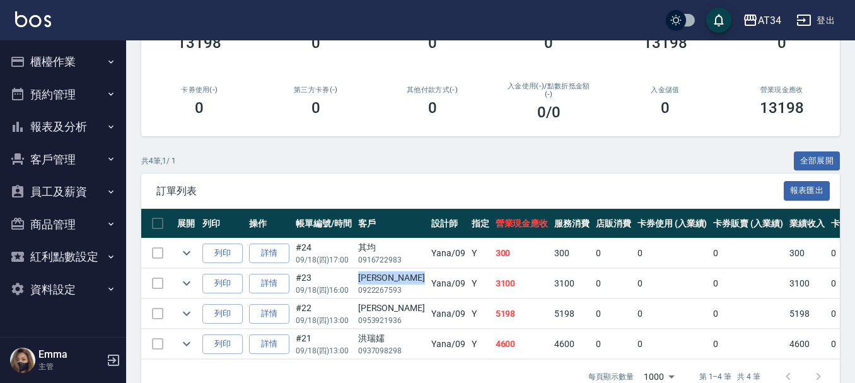
click at [372, 279] on div "林淑蓮" at bounding box center [391, 277] width 67 height 13
copy div "林淑蓮"
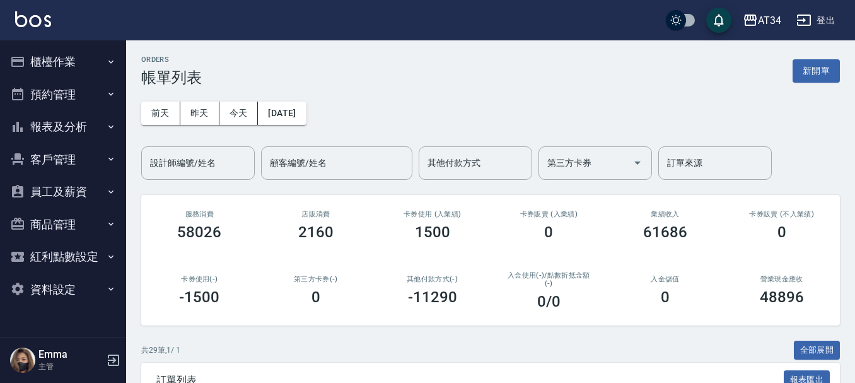
click at [413, 76] on div "ORDERS 帳單列表 新開單" at bounding box center [490, 71] width 699 height 31
click at [185, 168] on input "設計師編號/姓名" at bounding box center [198, 163] width 102 height 22
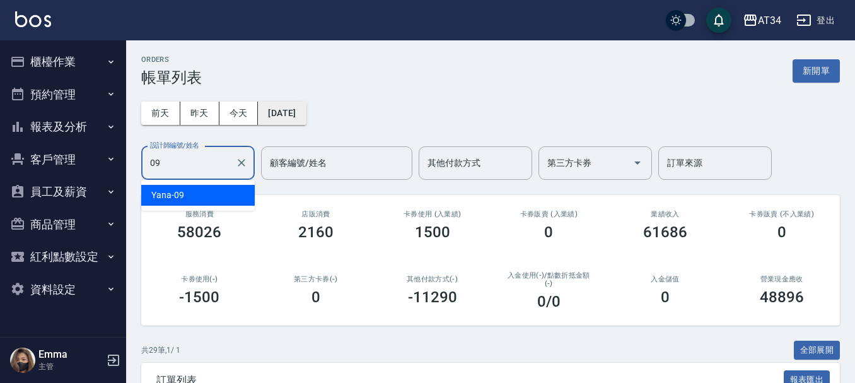
type input "Yana-09"
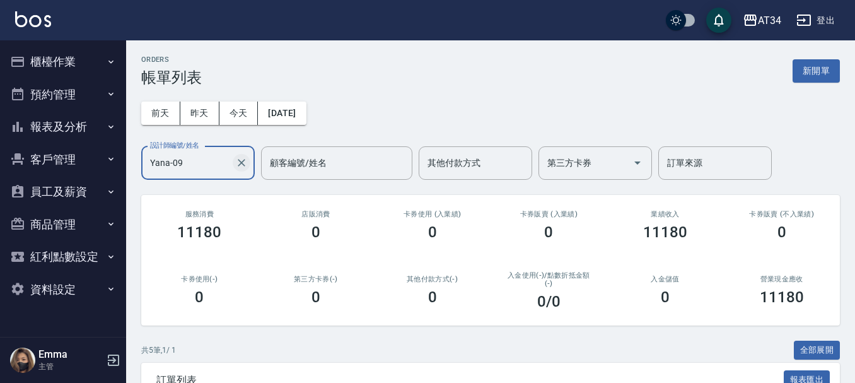
click at [246, 168] on icon "Clear" at bounding box center [241, 162] width 13 height 13
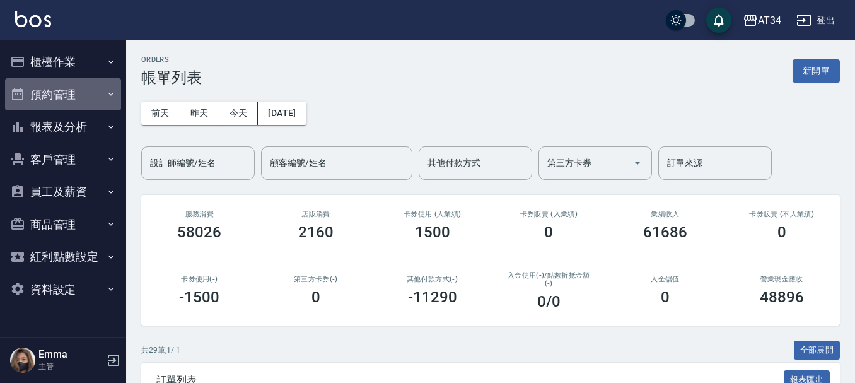
click at [97, 88] on button "預約管理" at bounding box center [63, 94] width 116 height 33
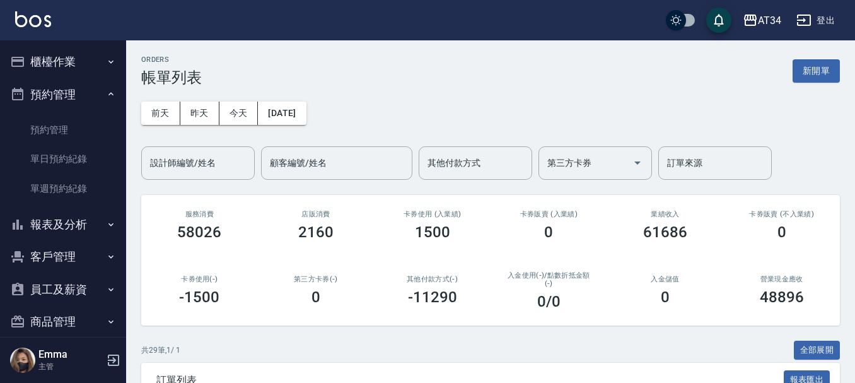
click at [86, 66] on button "櫃檯作業" at bounding box center [63, 61] width 116 height 33
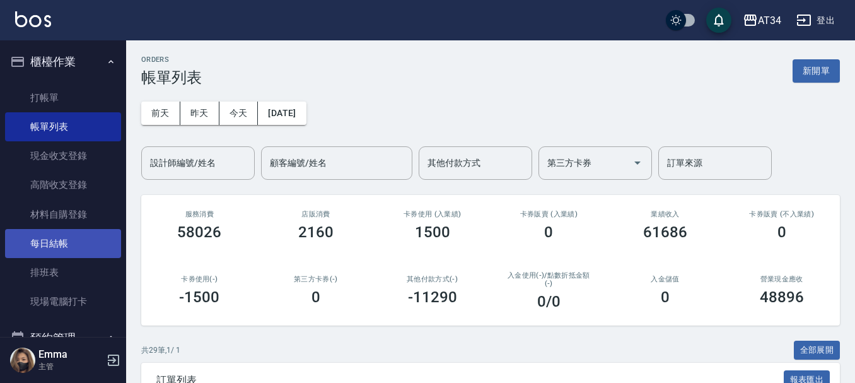
click at [43, 234] on link "每日結帳" at bounding box center [63, 243] width 116 height 29
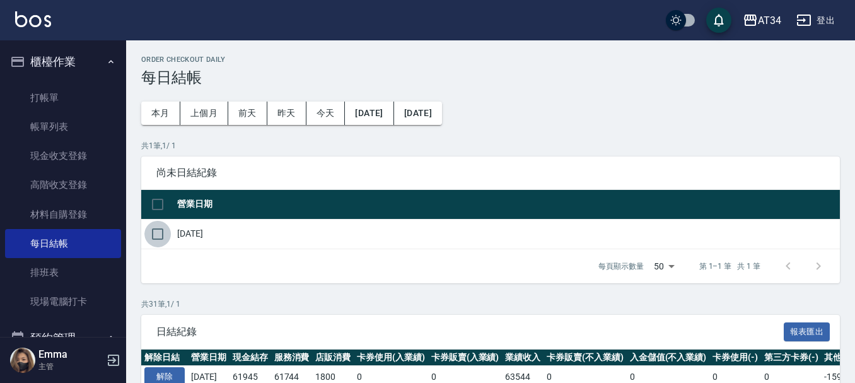
click at [153, 236] on input "checkbox" at bounding box center [157, 234] width 26 height 26
checkbox input "true"
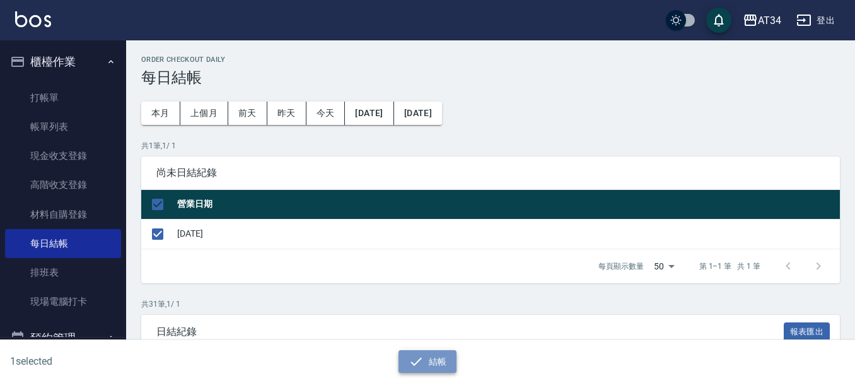
click at [437, 353] on button "結帳" at bounding box center [428, 361] width 59 height 23
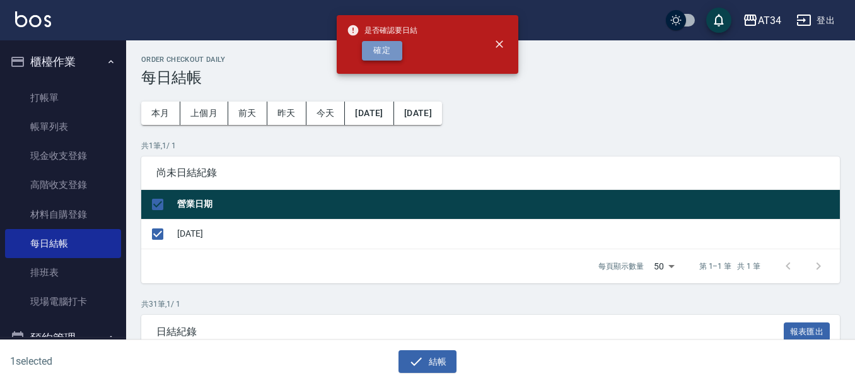
click at [377, 50] on button "確定" at bounding box center [382, 51] width 40 height 20
checkbox input "false"
